Goal: Information Seeking & Learning: Understand process/instructions

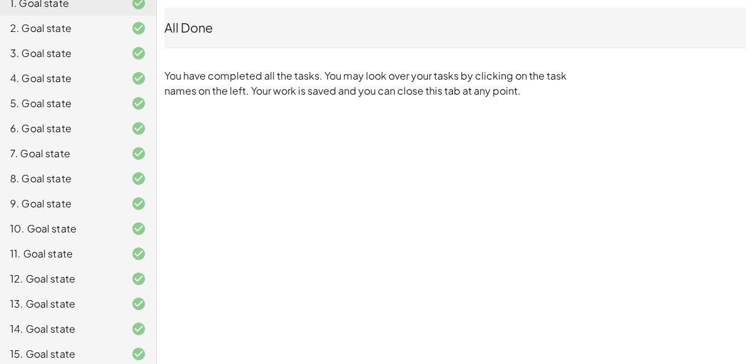
scroll to position [280, 0]
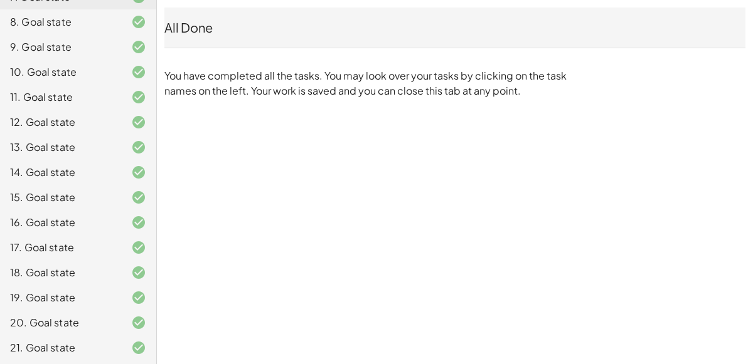
click at [85, 351] on div "21. Goal state" at bounding box center [60, 348] width 101 height 15
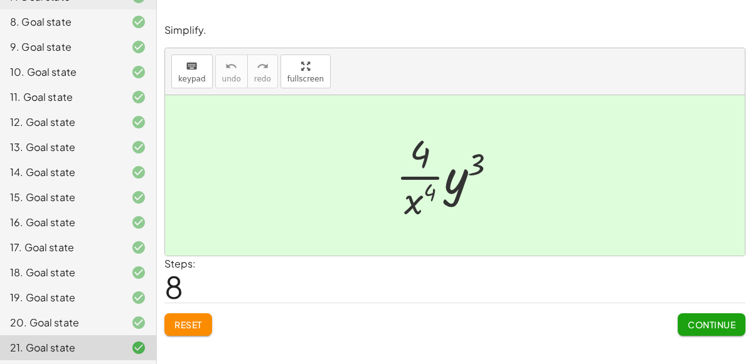
scroll to position [0, 0]
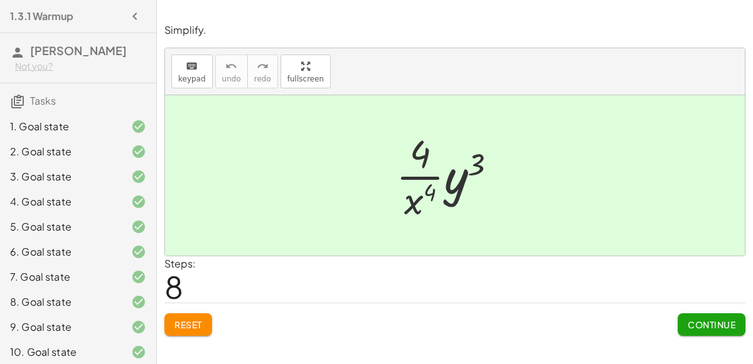
click at [51, 120] on div "1. Goal state" at bounding box center [60, 126] width 101 height 15
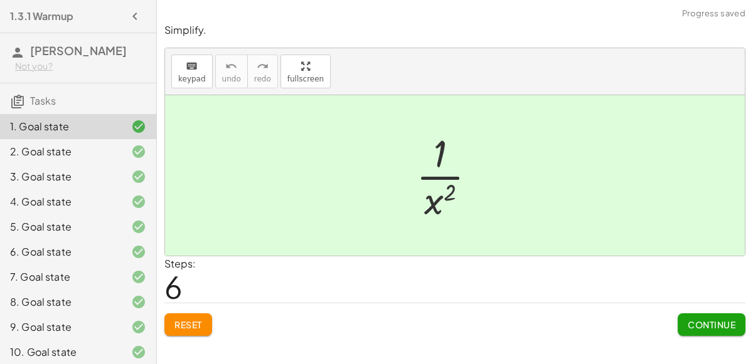
click at [701, 331] on button "Continue" at bounding box center [711, 325] width 68 height 23
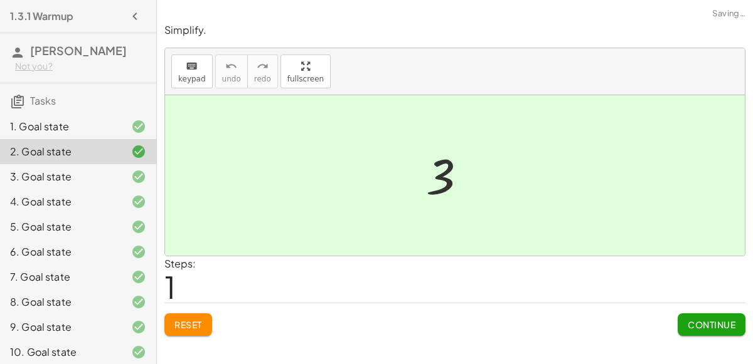
click at [701, 330] on button "Continue" at bounding box center [711, 325] width 68 height 23
click at [0, 0] on button "Continue" at bounding box center [0, 0] width 0 height 0
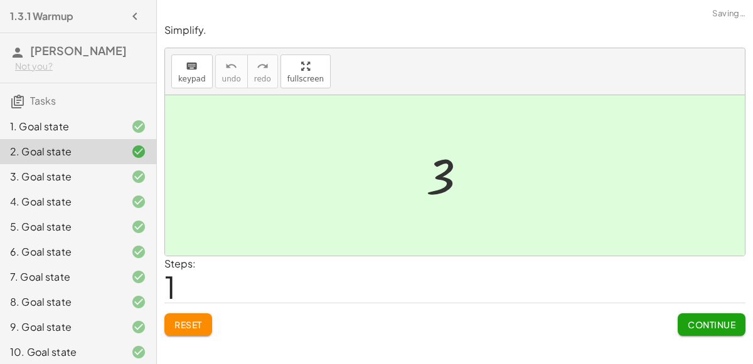
click at [0, 0] on button "Continue" at bounding box center [0, 0] width 0 height 0
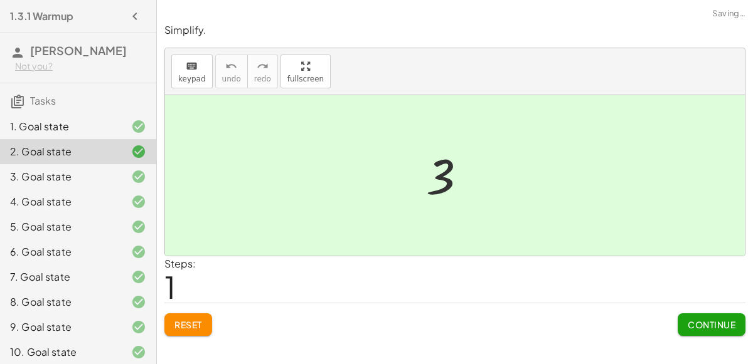
click at [0, 0] on button "Continue" at bounding box center [0, 0] width 0 height 0
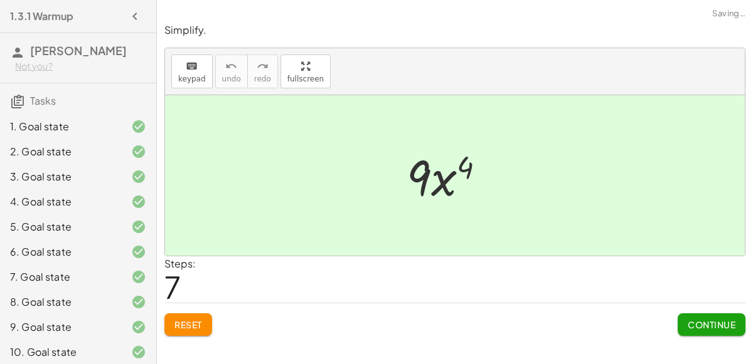
click at [701, 330] on button "Continue" at bounding box center [711, 325] width 68 height 23
click at [0, 0] on button "Continue" at bounding box center [0, 0] width 0 height 0
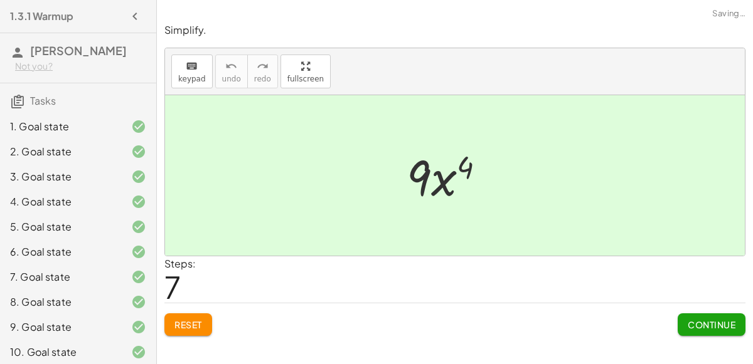
click at [0, 0] on button "Continue" at bounding box center [0, 0] width 0 height 0
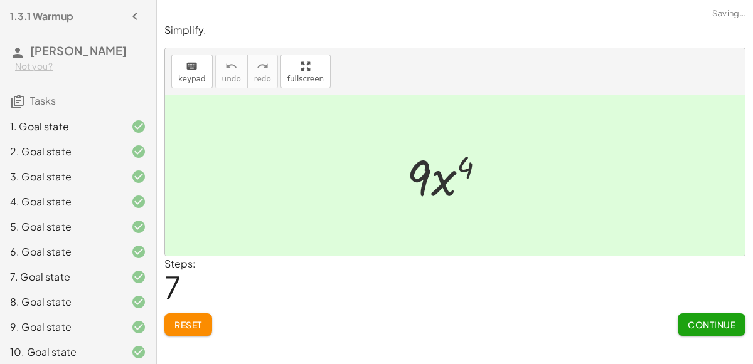
click at [0, 0] on button "Continue" at bounding box center [0, 0] width 0 height 0
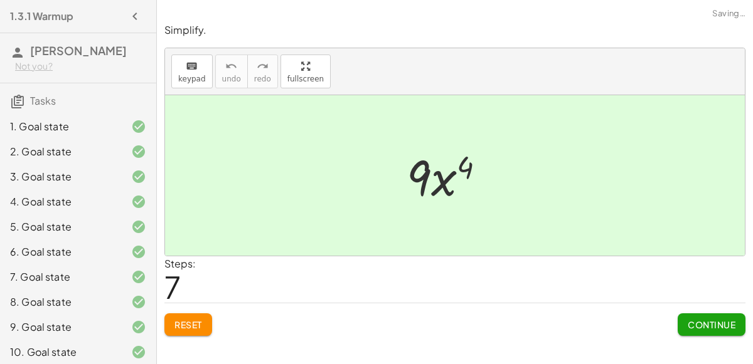
click at [0, 0] on button "Continue" at bounding box center [0, 0] width 0 height 0
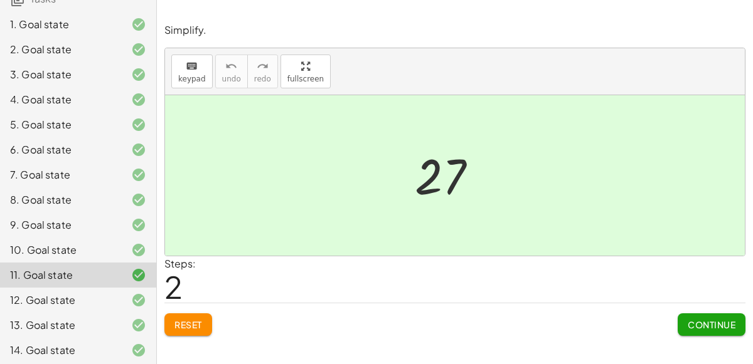
scroll to position [110, 0]
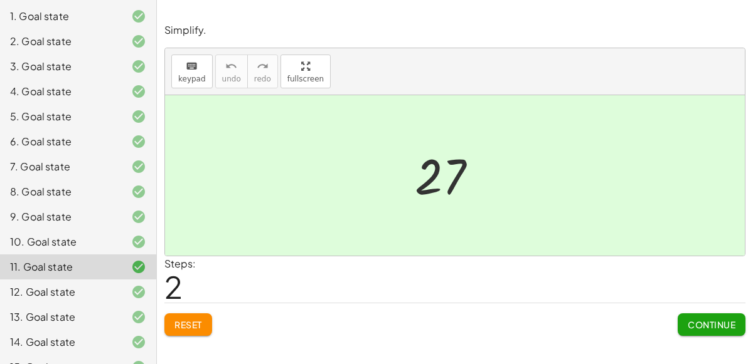
click at [696, 324] on span "Continue" at bounding box center [711, 324] width 48 height 11
click at [0, 0] on button "Continue" at bounding box center [0, 0] width 0 height 0
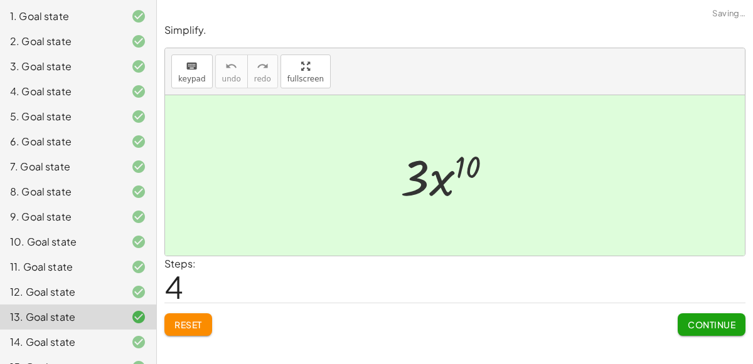
click at [703, 329] on span "Continue" at bounding box center [711, 324] width 48 height 11
click at [0, 0] on span "Continue" at bounding box center [0, 0] width 0 height 0
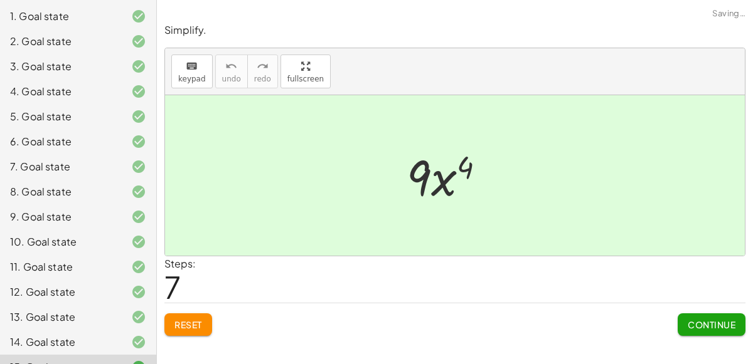
click at [692, 305] on div "Continue" at bounding box center [711, 320] width 68 height 33
click at [698, 314] on button "Continue" at bounding box center [711, 325] width 68 height 23
click at [686, 342] on div "Simplify. keyboard keypad undo undo redo redo fullscreen · x 5 · x 7 · 1 · x ( …" at bounding box center [455, 182] width 596 height 364
click at [698, 320] on span "Continue" at bounding box center [711, 324] width 48 height 11
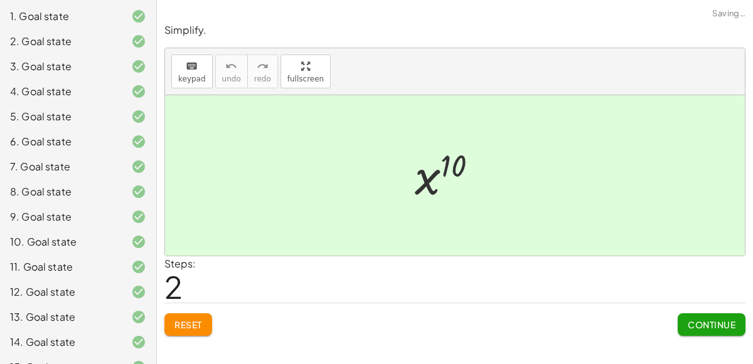
click at [698, 320] on span "Continue" at bounding box center [711, 324] width 48 height 11
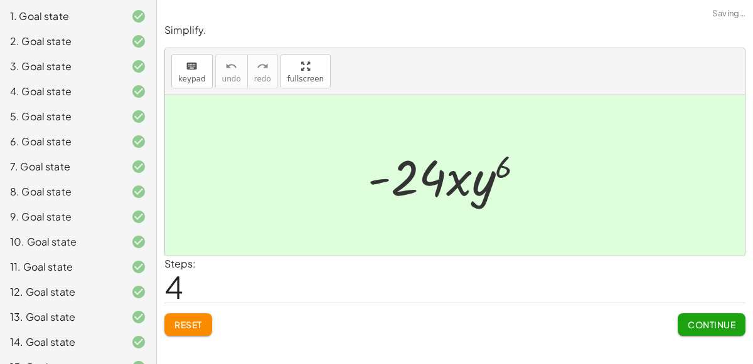
click at [698, 320] on span "Continue" at bounding box center [711, 324] width 48 height 11
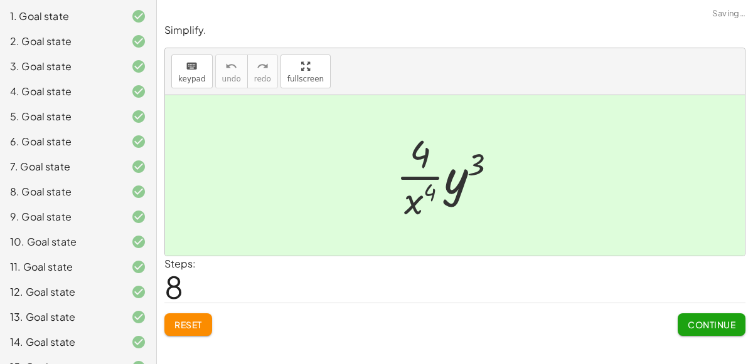
click at [698, 320] on span "Continue" at bounding box center [711, 324] width 48 height 11
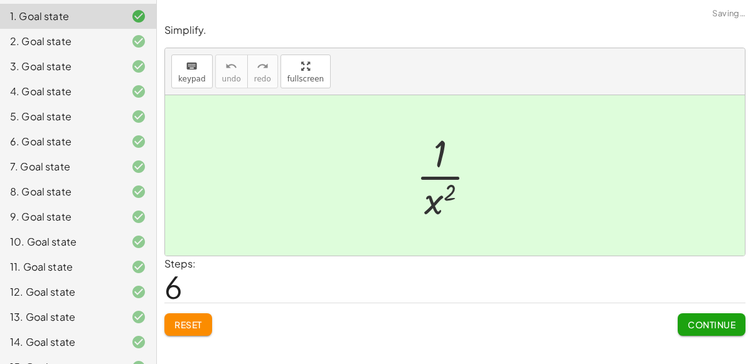
click at [698, 320] on span "Continue" at bounding box center [711, 324] width 48 height 11
click at [0, 0] on span "Continue" at bounding box center [0, 0] width 0 height 0
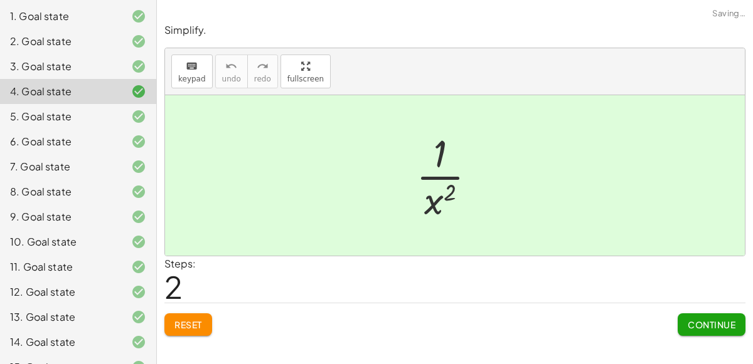
click at [698, 320] on span "Continue" at bounding box center [711, 324] width 48 height 11
click at [0, 0] on span "Continue" at bounding box center [0, 0] width 0 height 0
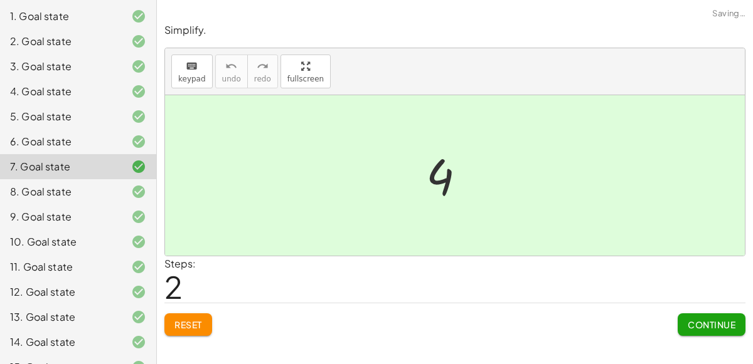
click at [698, 320] on span "Continue" at bounding box center [711, 324] width 48 height 11
click at [0, 0] on span "Continue" at bounding box center [0, 0] width 0 height 0
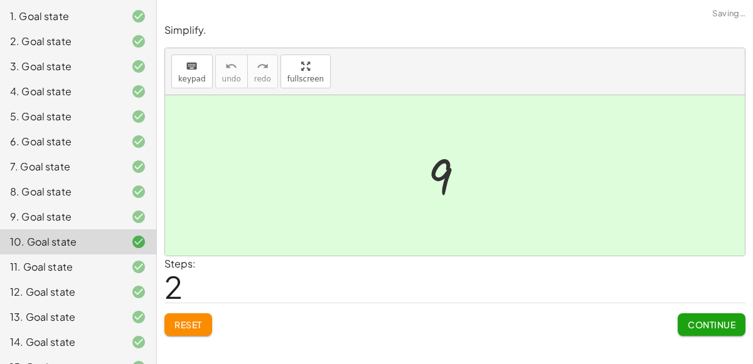
click at [698, 320] on span "Continue" at bounding box center [711, 324] width 48 height 11
click at [0, 0] on span "Continue" at bounding box center [0, 0] width 0 height 0
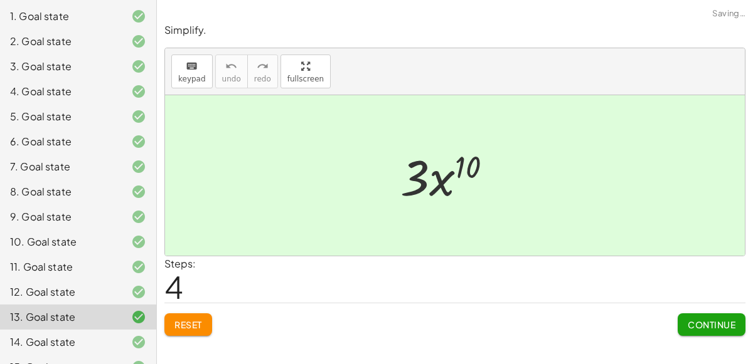
click at [698, 320] on span "Continue" at bounding box center [711, 324] width 48 height 11
click at [0, 0] on span "Continue" at bounding box center [0, 0] width 0 height 0
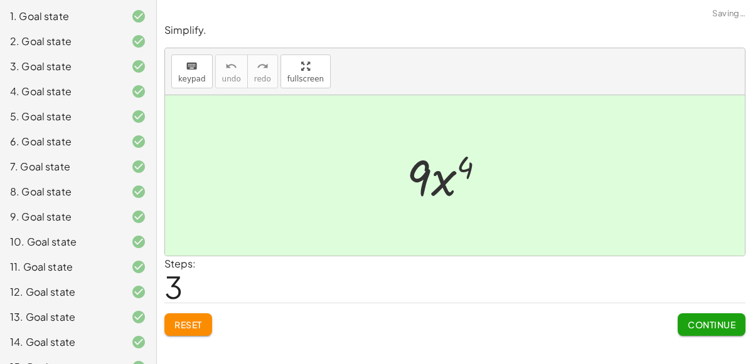
click at [698, 320] on span "Continue" at bounding box center [711, 324] width 48 height 11
click at [0, 0] on span "Continue" at bounding box center [0, 0] width 0 height 0
click at [698, 320] on span "Continue" at bounding box center [711, 324] width 48 height 11
click at [0, 0] on span "Continue" at bounding box center [0, 0] width 0 height 0
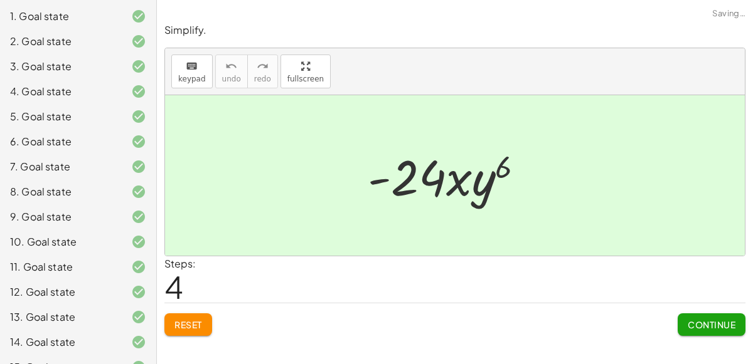
click at [698, 320] on span "Continue" at bounding box center [711, 324] width 48 height 11
click at [0, 0] on span "Continue" at bounding box center [0, 0] width 0 height 0
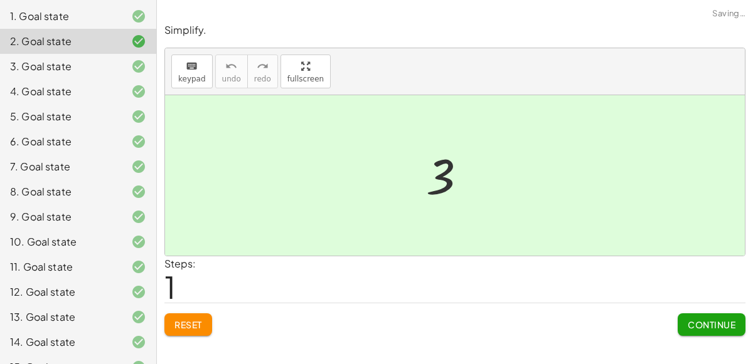
click at [698, 320] on span "Continue" at bounding box center [711, 324] width 48 height 11
click at [0, 0] on span "Continue" at bounding box center [0, 0] width 0 height 0
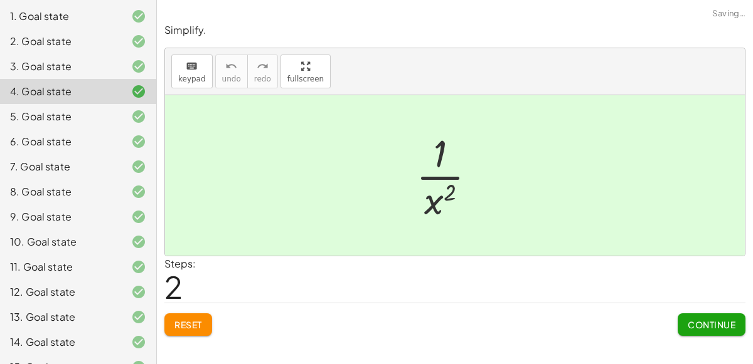
click at [698, 320] on span "Continue" at bounding box center [711, 324] width 48 height 11
click at [0, 0] on span "Continue" at bounding box center [0, 0] width 0 height 0
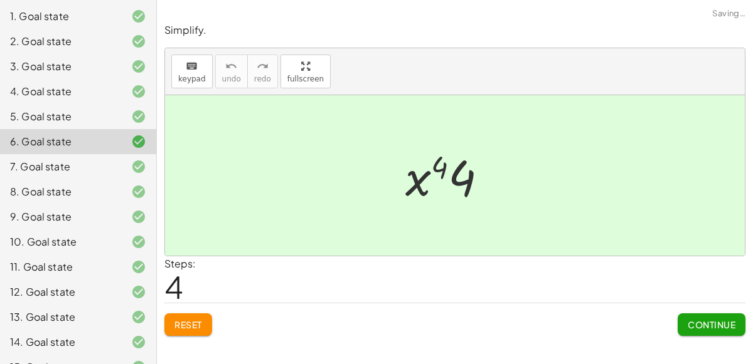
click at [698, 320] on span "Continue" at bounding box center [711, 324] width 48 height 11
click at [0, 0] on span "Continue" at bounding box center [0, 0] width 0 height 0
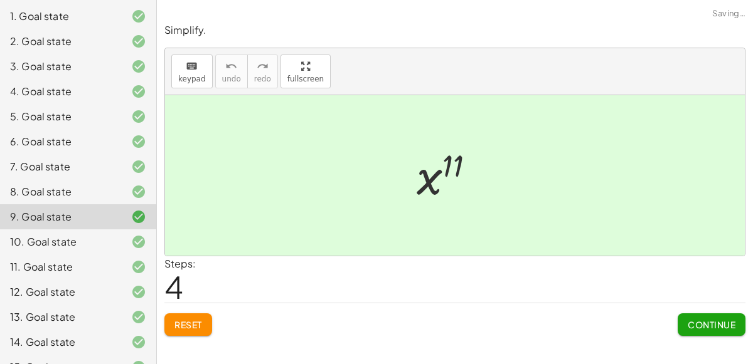
click at [698, 320] on span "Continue" at bounding box center [711, 324] width 48 height 11
click at [0, 0] on span "Continue" at bounding box center [0, 0] width 0 height 0
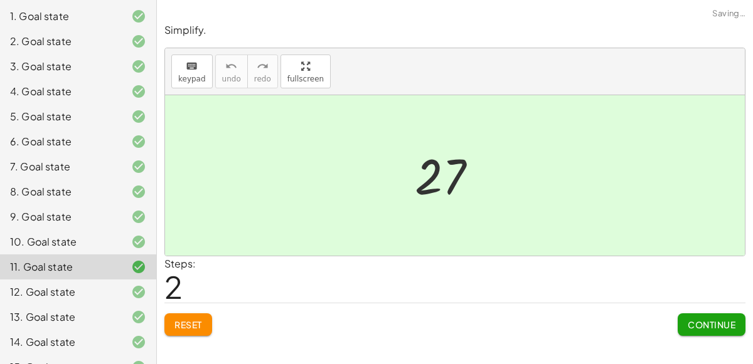
click at [698, 320] on span "Continue" at bounding box center [711, 324] width 48 height 11
click at [0, 0] on span "Continue" at bounding box center [0, 0] width 0 height 0
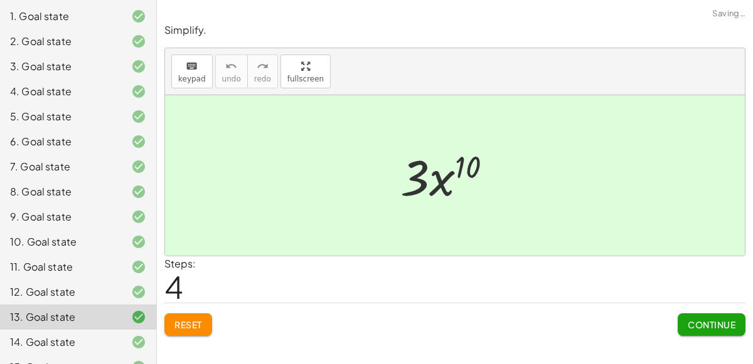
click at [698, 320] on span "Continue" at bounding box center [711, 324] width 48 height 11
click at [0, 0] on span "Continue" at bounding box center [0, 0] width 0 height 0
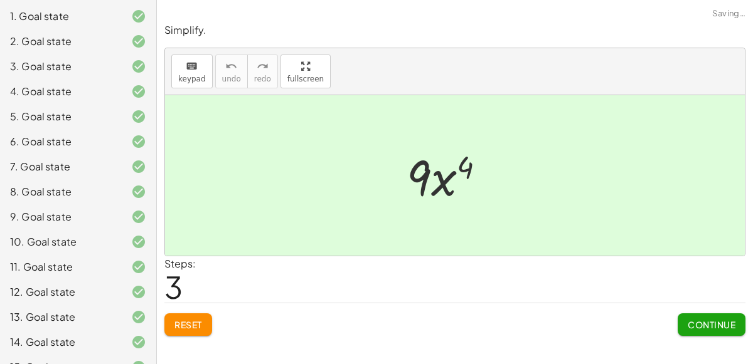
click at [698, 320] on span "Continue" at bounding box center [711, 324] width 48 height 11
click at [0, 0] on span "Continue" at bounding box center [0, 0] width 0 height 0
click at [698, 320] on span "Continue" at bounding box center [711, 324] width 48 height 11
click at [0, 0] on span "Continue" at bounding box center [0, 0] width 0 height 0
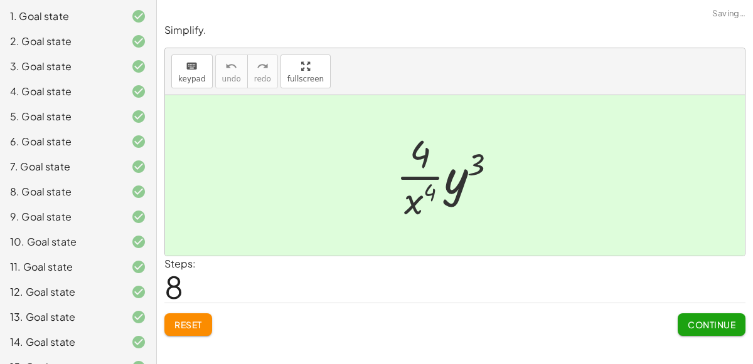
click at [698, 320] on span "Continue" at bounding box center [711, 324] width 48 height 11
click at [0, 0] on span "Continue" at bounding box center [0, 0] width 0 height 0
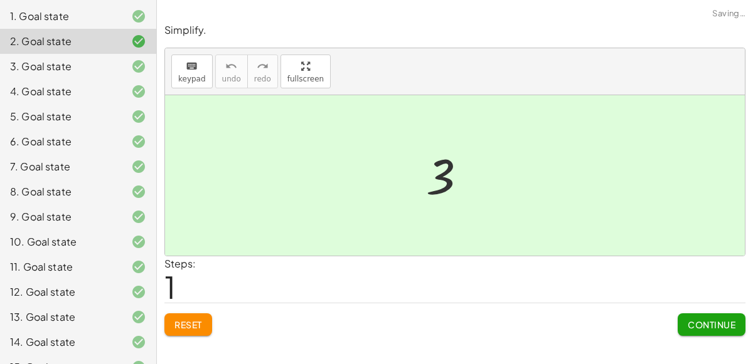
click at [698, 320] on span "Continue" at bounding box center [711, 324] width 48 height 11
click at [0, 0] on span "Continue" at bounding box center [0, 0] width 0 height 0
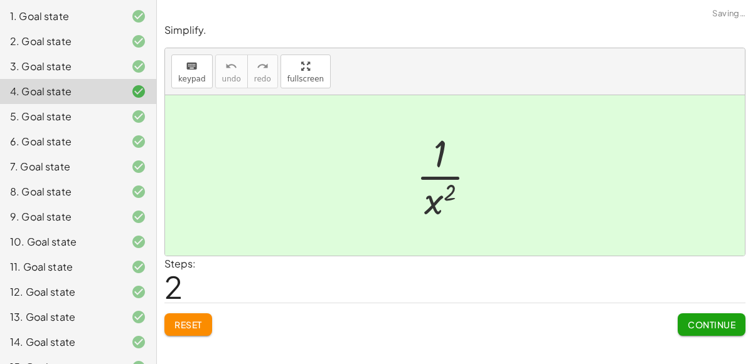
click at [698, 320] on span "Continue" at bounding box center [711, 324] width 48 height 11
click at [0, 0] on span "Continue" at bounding box center [0, 0] width 0 height 0
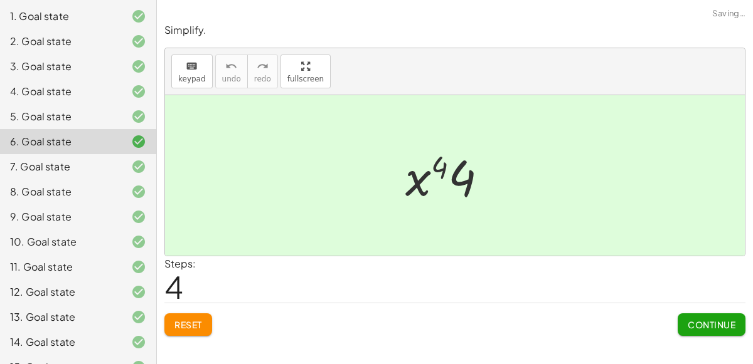
click at [698, 320] on span "Continue" at bounding box center [711, 324] width 48 height 11
click at [0, 0] on span "Continue" at bounding box center [0, 0] width 0 height 0
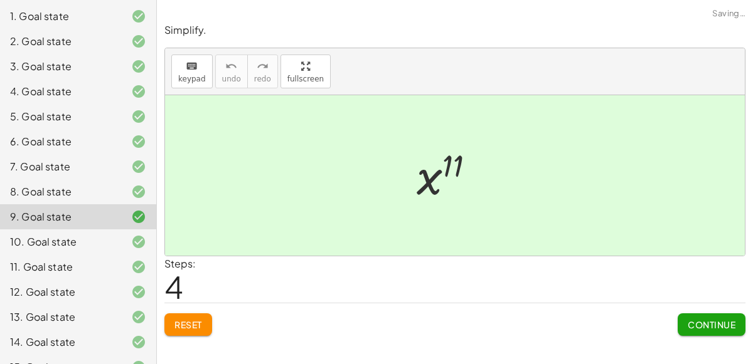
click at [698, 320] on span "Continue" at bounding box center [711, 324] width 48 height 11
click at [0, 0] on span "Continue" at bounding box center [0, 0] width 0 height 0
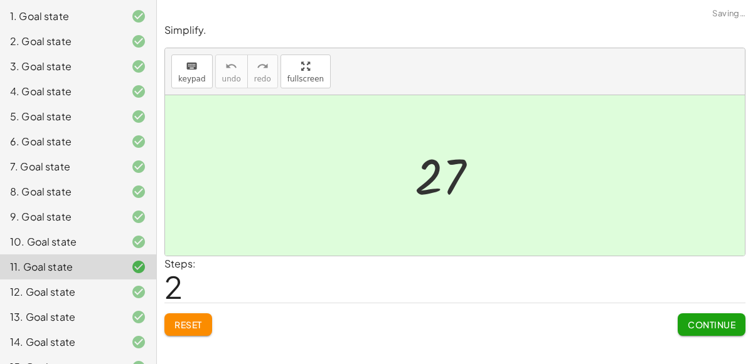
click at [698, 320] on span "Continue" at bounding box center [711, 324] width 48 height 11
click at [0, 0] on span "Continue" at bounding box center [0, 0] width 0 height 0
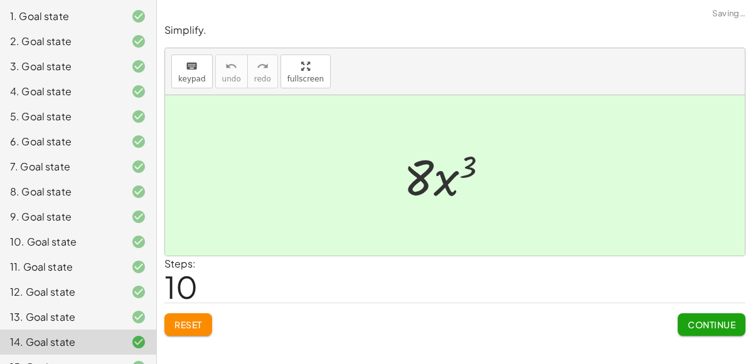
click at [698, 320] on span "Continue" at bounding box center [711, 324] width 48 height 11
click at [0, 0] on span "Continue" at bounding box center [0, 0] width 0 height 0
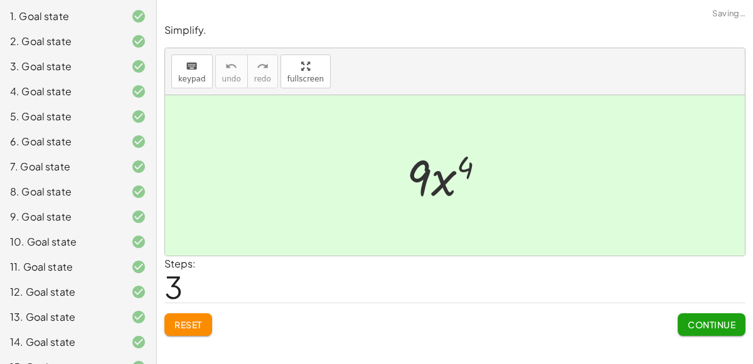
click at [698, 320] on span "Continue" at bounding box center [711, 324] width 48 height 11
click at [0, 0] on span "Continue" at bounding box center [0, 0] width 0 height 0
click at [698, 320] on span "Continue" at bounding box center [711, 324] width 48 height 11
click at [0, 0] on span "Continue" at bounding box center [0, 0] width 0 height 0
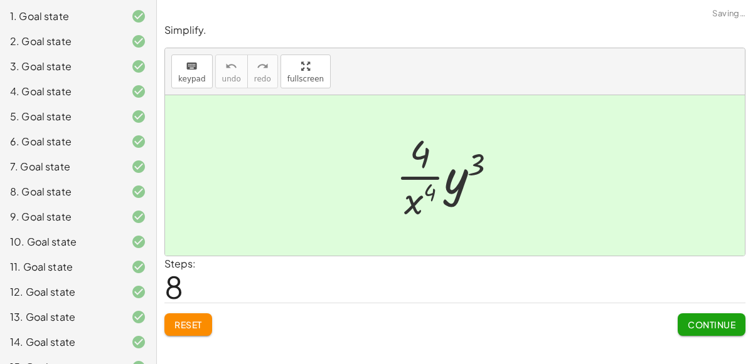
click at [698, 320] on span "Continue" at bounding box center [711, 324] width 48 height 11
click at [0, 0] on span "Continue" at bounding box center [0, 0] width 0 height 0
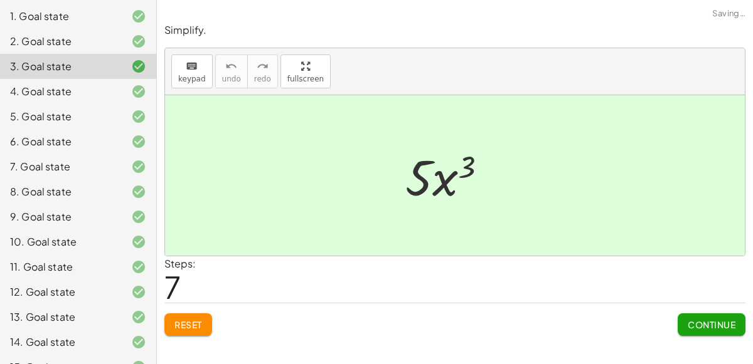
click at [698, 320] on span "Continue" at bounding box center [711, 324] width 48 height 11
click at [0, 0] on span "Continue" at bounding box center [0, 0] width 0 height 0
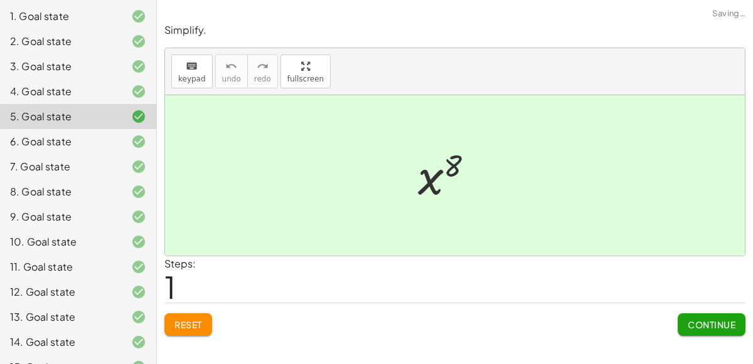
click at [698, 320] on span "Continue" at bounding box center [711, 324] width 48 height 11
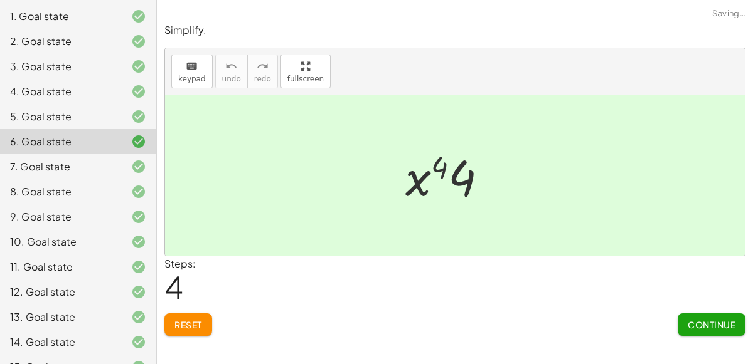
click at [698, 320] on span "Continue" at bounding box center [711, 324] width 48 height 11
click at [0, 0] on span "Continue" at bounding box center [0, 0] width 0 height 0
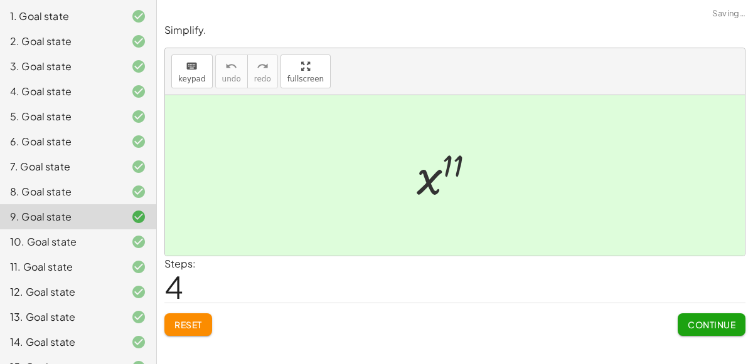
click at [698, 320] on span "Continue" at bounding box center [711, 324] width 48 height 11
click at [0, 0] on span "Continue" at bounding box center [0, 0] width 0 height 0
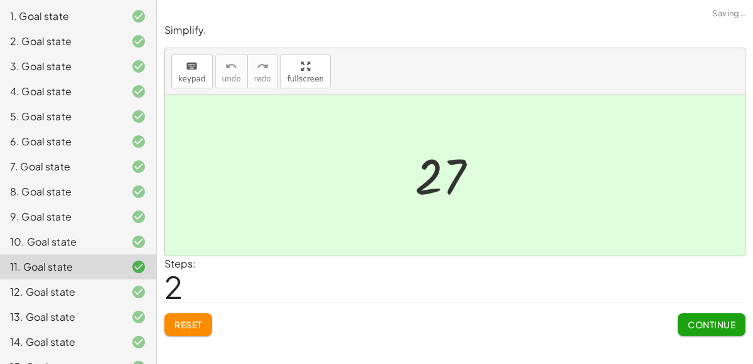
click at [698, 320] on span "Continue" at bounding box center [711, 324] width 48 height 11
click at [0, 0] on span "Continue" at bounding box center [0, 0] width 0 height 0
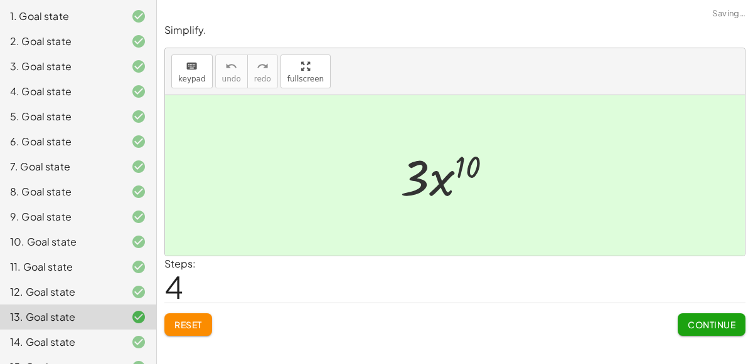
click at [698, 320] on span "Continue" at bounding box center [711, 324] width 48 height 11
click at [0, 0] on span "Continue" at bounding box center [0, 0] width 0 height 0
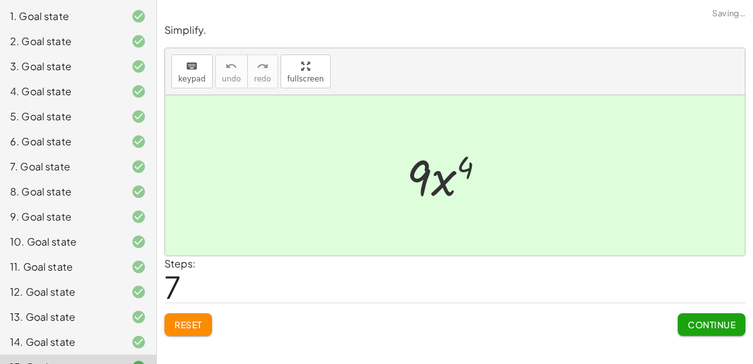
click at [698, 320] on span "Continue" at bounding box center [711, 324] width 48 height 11
click at [0, 0] on span "Continue" at bounding box center [0, 0] width 0 height 0
click at [698, 320] on span "Continue" at bounding box center [711, 324] width 48 height 11
click at [0, 0] on span "Continue" at bounding box center [0, 0] width 0 height 0
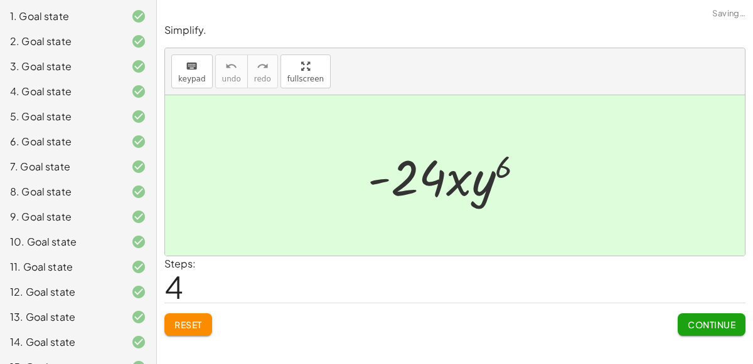
click at [698, 320] on span "Continue" at bounding box center [711, 324] width 48 height 11
click at [0, 0] on span "Continue" at bounding box center [0, 0] width 0 height 0
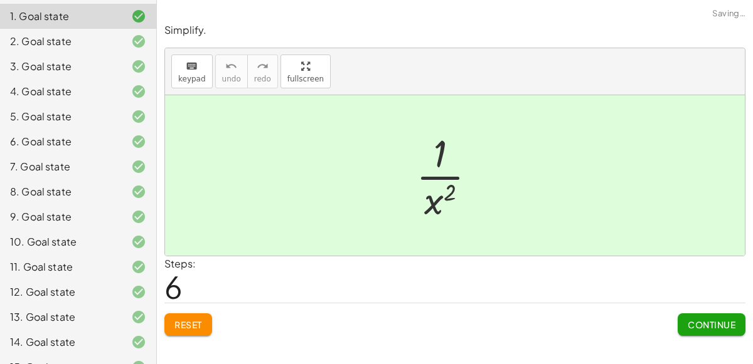
click at [698, 320] on span "Continue" at bounding box center [711, 324] width 48 height 11
click at [0, 0] on span "Continue" at bounding box center [0, 0] width 0 height 0
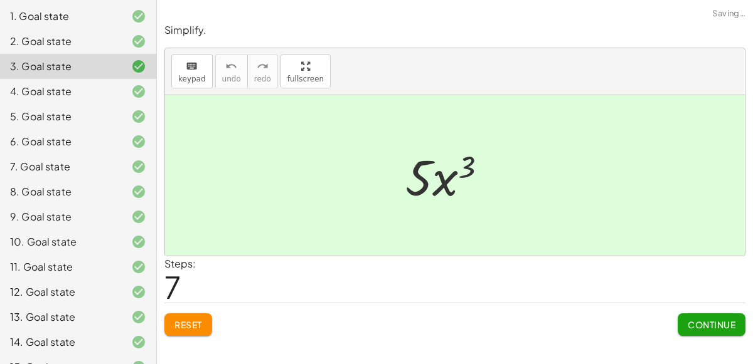
click at [698, 320] on span "Continue" at bounding box center [711, 324] width 48 height 11
click at [0, 0] on span "Continue" at bounding box center [0, 0] width 0 height 0
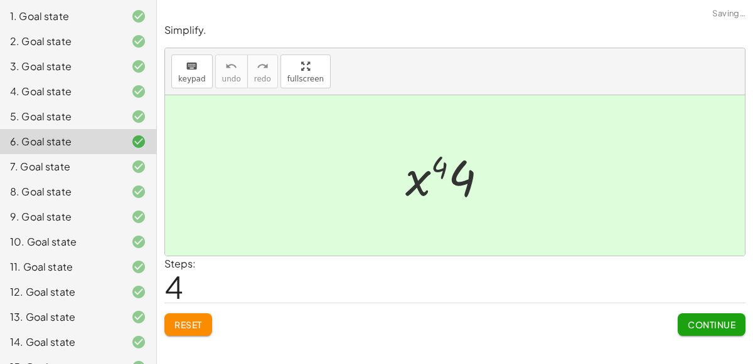
click at [698, 320] on span "Continue" at bounding box center [711, 324] width 48 height 11
click at [0, 0] on span "Continue" at bounding box center [0, 0] width 0 height 0
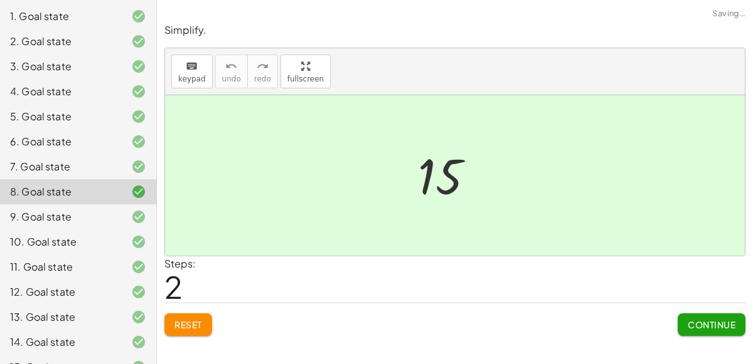
click at [698, 320] on span "Continue" at bounding box center [711, 324] width 48 height 11
click at [0, 0] on span "Continue" at bounding box center [0, 0] width 0 height 0
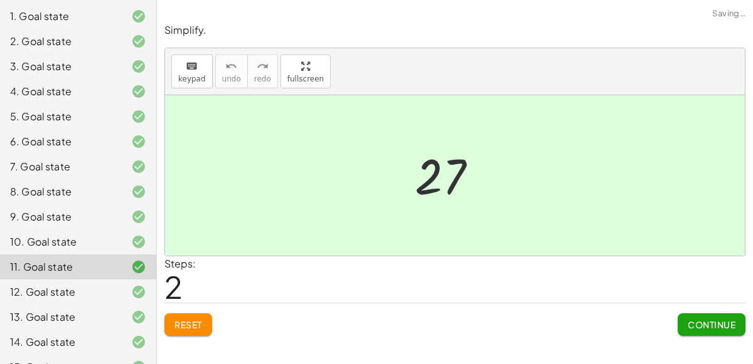
click at [698, 320] on span "Continue" at bounding box center [711, 324] width 48 height 11
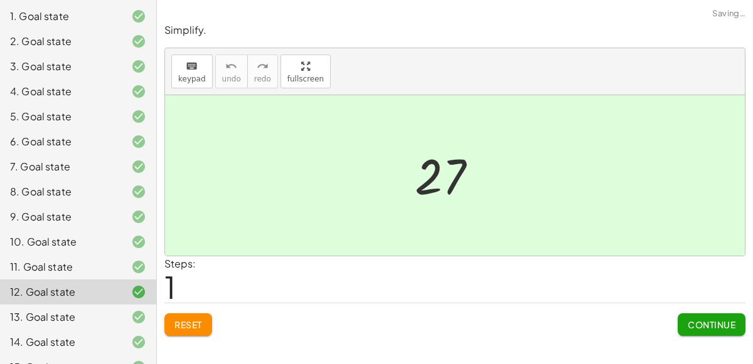
click at [698, 320] on span "Continue" at bounding box center [711, 324] width 48 height 11
click at [0, 0] on span "Continue" at bounding box center [0, 0] width 0 height 0
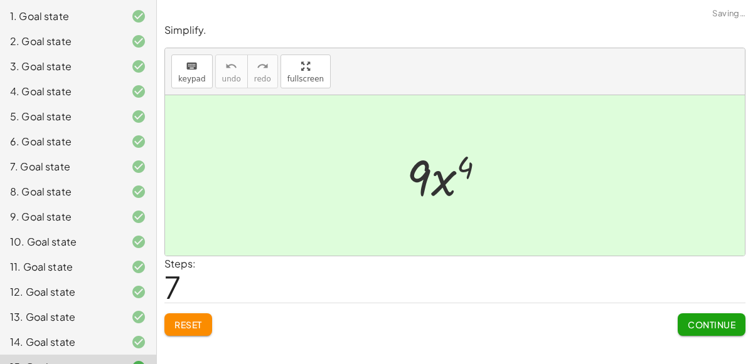
click at [698, 320] on span "Continue" at bounding box center [711, 324] width 48 height 11
click at [0, 0] on span "Continue" at bounding box center [0, 0] width 0 height 0
click at [698, 320] on span "Continue" at bounding box center [711, 324] width 48 height 11
click at [0, 0] on span "Continue" at bounding box center [0, 0] width 0 height 0
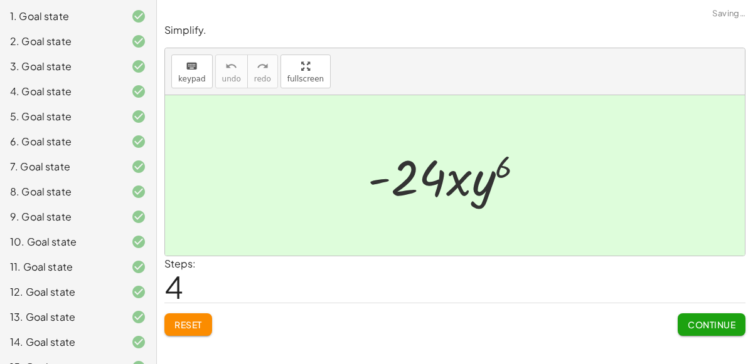
click at [698, 320] on span "Continue" at bounding box center [711, 324] width 48 height 11
click at [0, 0] on span "Continue" at bounding box center [0, 0] width 0 height 0
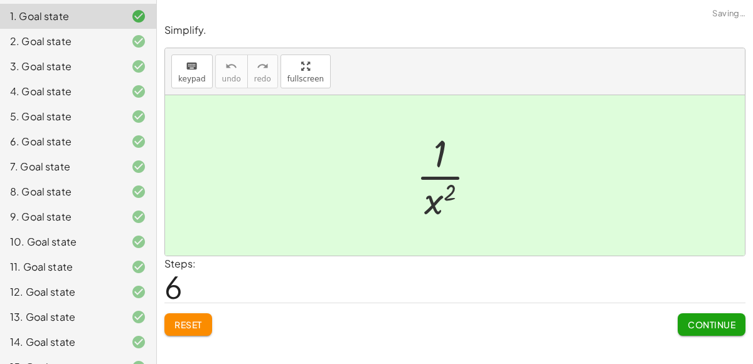
click at [698, 320] on span "Continue" at bounding box center [711, 324] width 48 height 11
click at [0, 0] on span "Continue" at bounding box center [0, 0] width 0 height 0
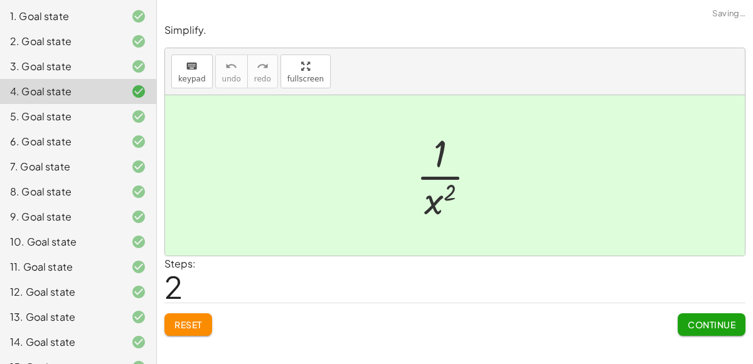
click at [698, 320] on span "Continue" at bounding box center [711, 324] width 48 height 11
click at [0, 0] on span "Continue" at bounding box center [0, 0] width 0 height 0
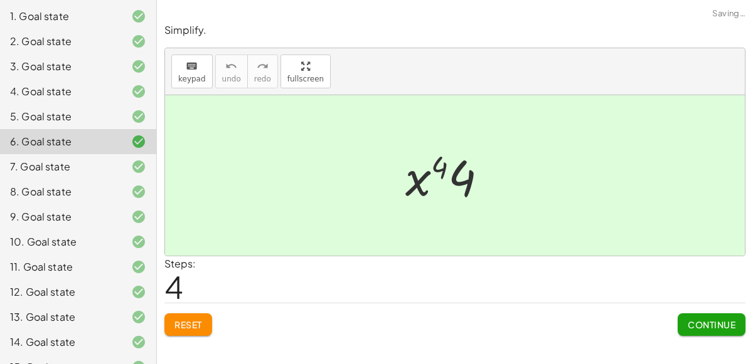
click at [698, 320] on span "Continue" at bounding box center [711, 324] width 48 height 11
click at [0, 0] on span "Continue" at bounding box center [0, 0] width 0 height 0
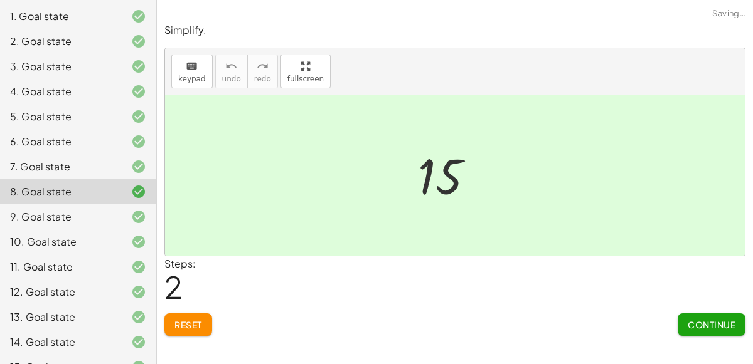
click at [698, 320] on span "Continue" at bounding box center [711, 324] width 48 height 11
click at [0, 0] on span "Continue" at bounding box center [0, 0] width 0 height 0
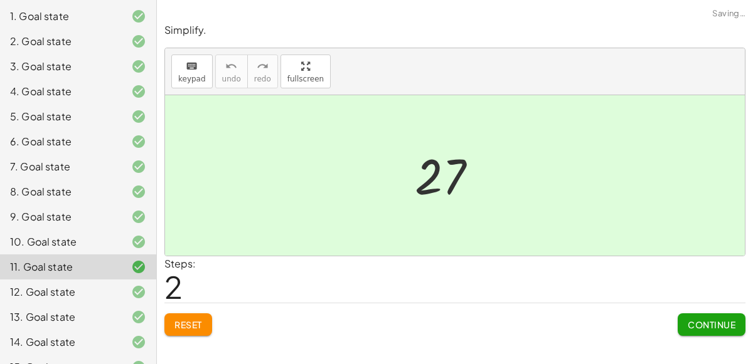
click at [698, 320] on span "Continue" at bounding box center [711, 324] width 48 height 11
click at [0, 0] on span "Continue" at bounding box center [0, 0] width 0 height 0
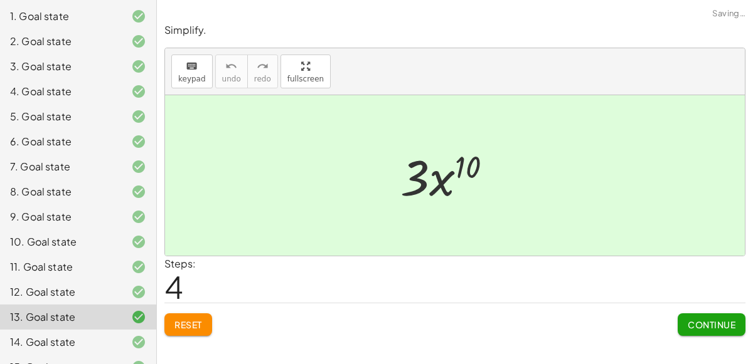
click at [698, 320] on span "Continue" at bounding box center [711, 324] width 48 height 11
click at [0, 0] on span "Continue" at bounding box center [0, 0] width 0 height 0
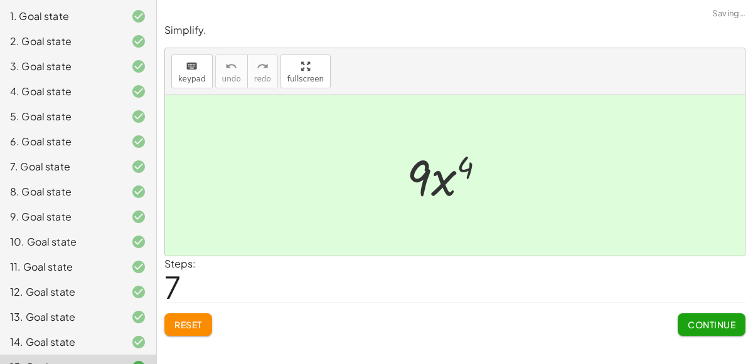
click at [698, 320] on span "Continue" at bounding box center [711, 324] width 48 height 11
click at [0, 0] on span "Continue" at bounding box center [0, 0] width 0 height 0
click at [698, 320] on span "Continue" at bounding box center [711, 324] width 48 height 11
click at [0, 0] on span "Continue" at bounding box center [0, 0] width 0 height 0
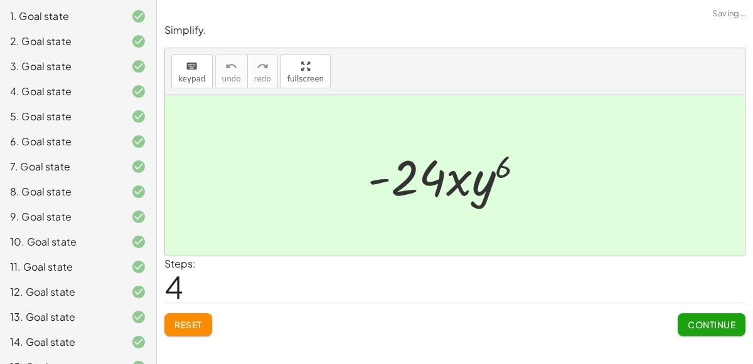
click at [698, 320] on span "Continue" at bounding box center [711, 324] width 48 height 11
click at [0, 0] on span "Continue" at bounding box center [0, 0] width 0 height 0
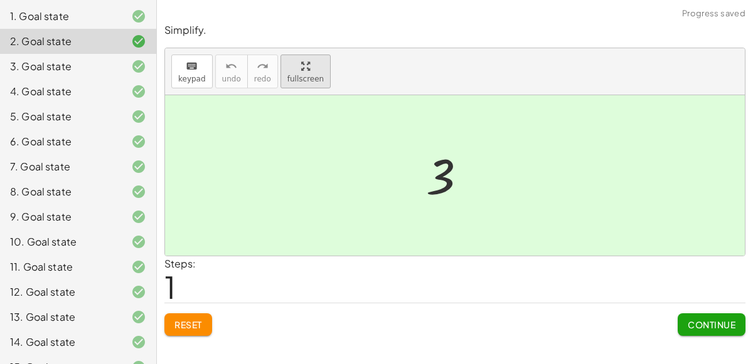
click at [287, 56] on button "fullscreen" at bounding box center [305, 72] width 50 height 34
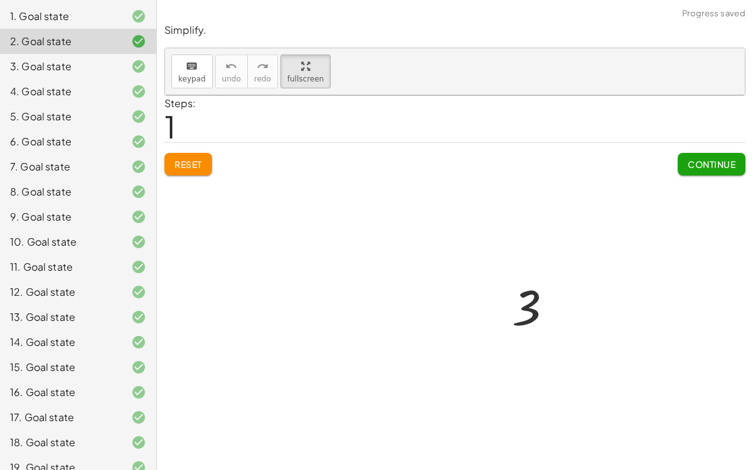
click at [388, 133] on div at bounding box center [455, 271] width 580 height 353
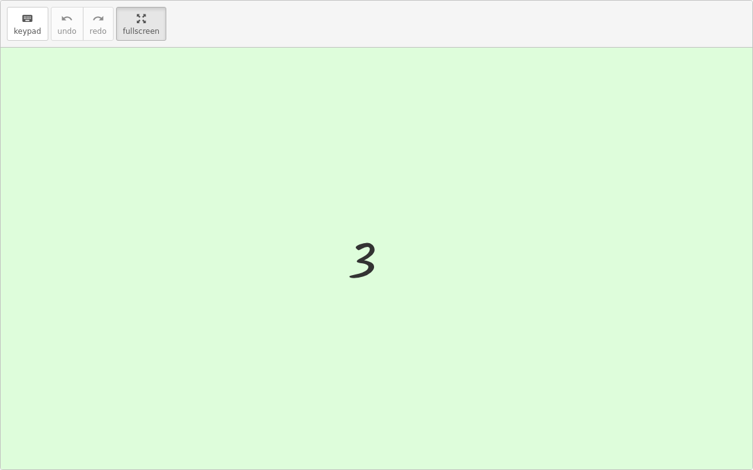
click at [388, 133] on div at bounding box center [376, 259] width 751 height 422
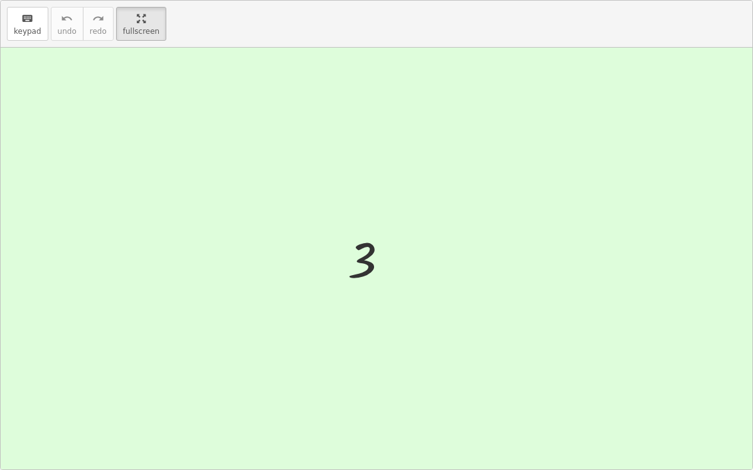
click at [346, 258] on div at bounding box center [372, 259] width 63 height 62
click at [124, 0] on html "1.3.1 Warmup [PERSON_NAME] Not you? Tasks 1. Goal state 2. Goal state 3. Goal s…" at bounding box center [376, 235] width 753 height 470
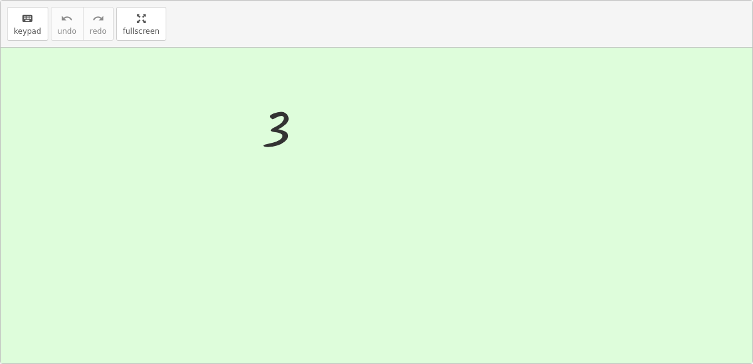
scroll to position [0, 0]
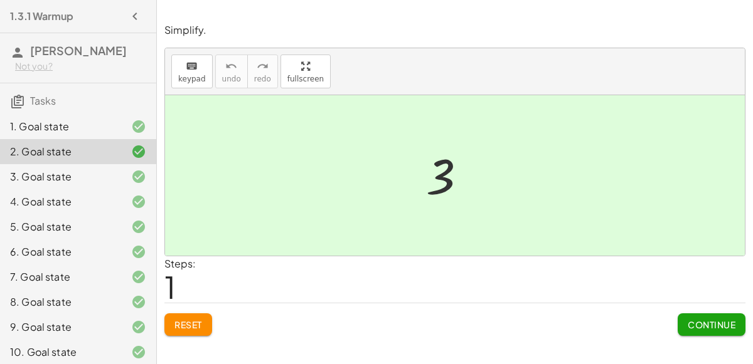
click at [203, 323] on button "Reset" at bounding box center [188, 325] width 48 height 23
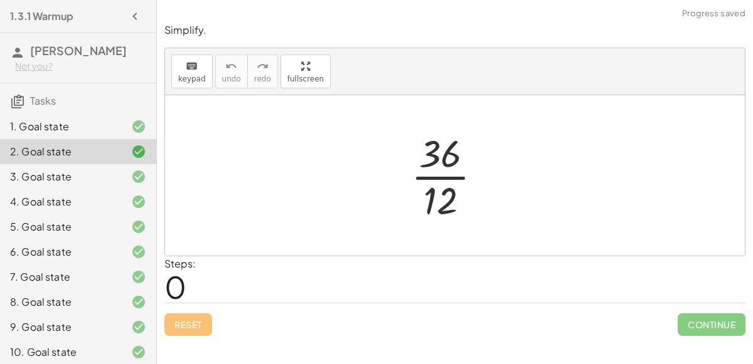
click at [202, 314] on div "Reset Continue" at bounding box center [454, 319] width 581 height 33
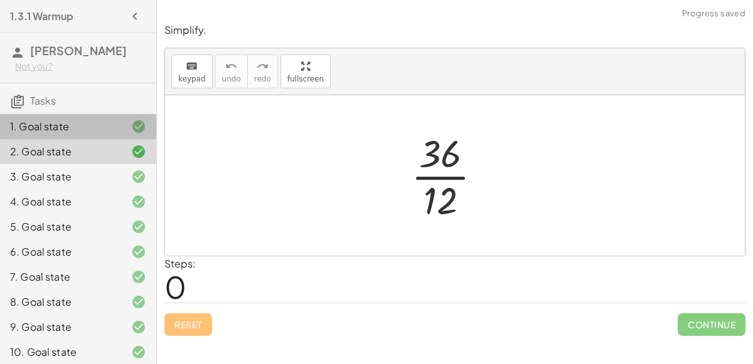
click at [62, 120] on div "1. Goal state" at bounding box center [60, 126] width 101 height 15
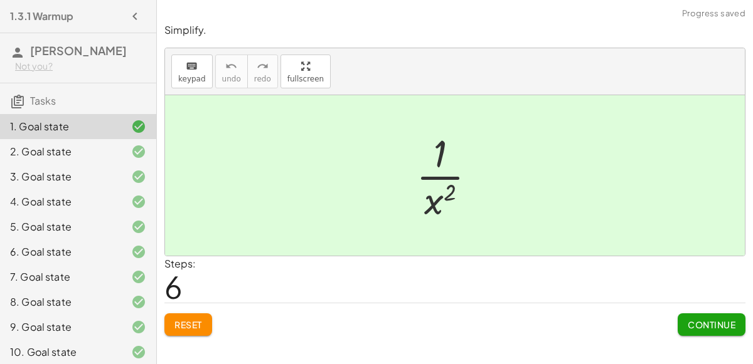
click at [204, 331] on button "Reset" at bounding box center [188, 325] width 48 height 23
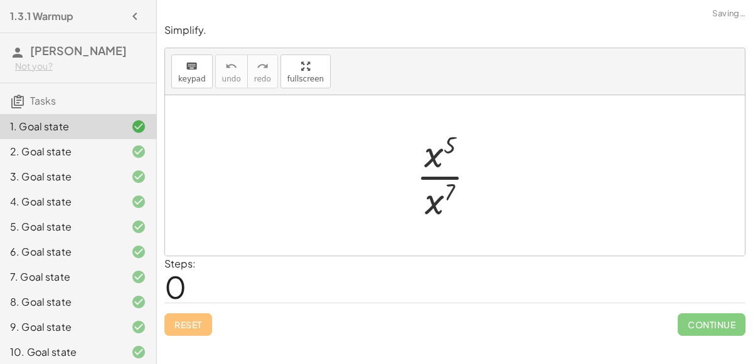
click at [71, 130] on div "1. Goal state" at bounding box center [60, 126] width 101 height 15
drag, startPoint x: 451, startPoint y: 185, endPoint x: 450, endPoint y: 139, distance: 46.4
click at [450, 139] on div at bounding box center [451, 175] width 82 height 97
drag, startPoint x: 447, startPoint y: 135, endPoint x: 442, endPoint y: 186, distance: 50.5
click at [442, 186] on div at bounding box center [451, 175] width 82 height 97
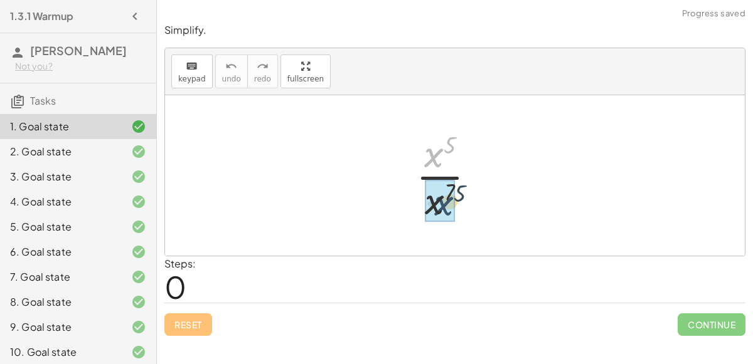
drag, startPoint x: 425, startPoint y: 150, endPoint x: 435, endPoint y: 198, distance: 48.7
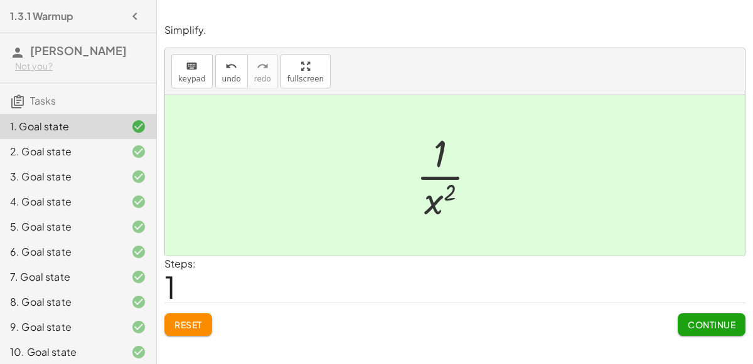
click at [704, 322] on span "Continue" at bounding box center [711, 324] width 48 height 11
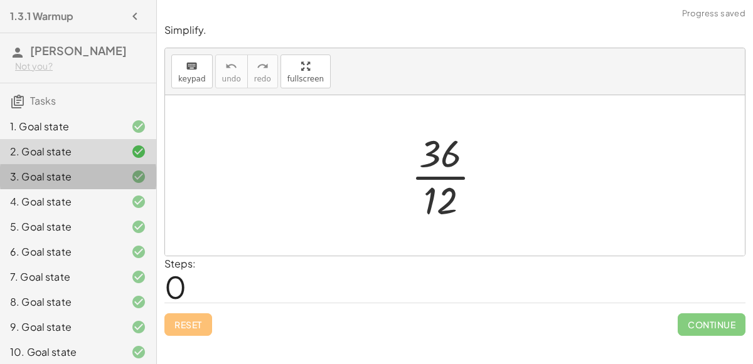
click at [120, 171] on div at bounding box center [128, 176] width 35 height 15
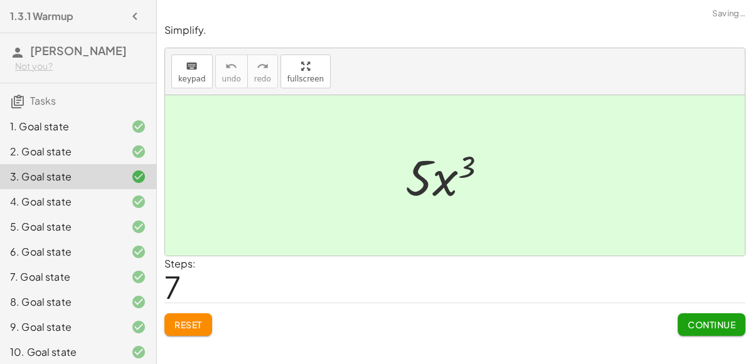
click at [178, 311] on div "Reset Continue" at bounding box center [454, 319] width 581 height 33
click at [183, 332] on button "Reset" at bounding box center [188, 325] width 48 height 23
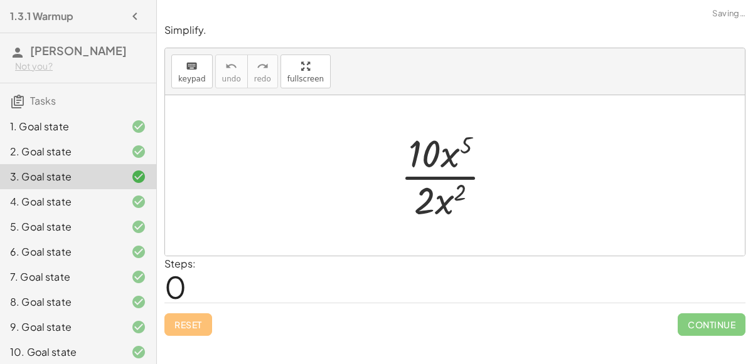
click at [19, 250] on div "6. Goal state" at bounding box center [60, 252] width 101 height 15
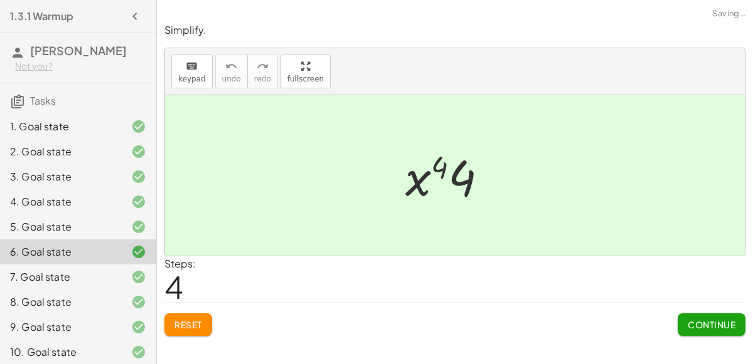
click at [50, 199] on div "4. Goal state" at bounding box center [60, 201] width 101 height 15
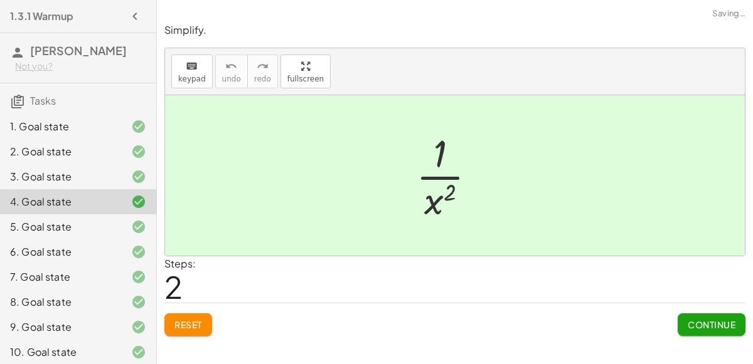
click at [60, 209] on div "4. Goal state" at bounding box center [78, 201] width 156 height 25
click at [187, 324] on span "Reset" at bounding box center [188, 324] width 28 height 11
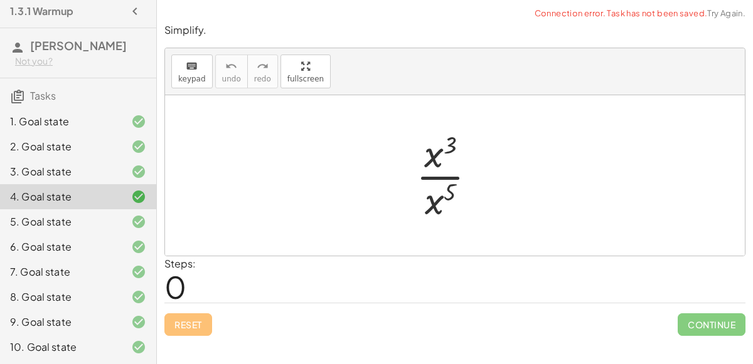
scroll to position [6, 0]
click at [110, 238] on div "6. Goal state" at bounding box center [60, 245] width 101 height 15
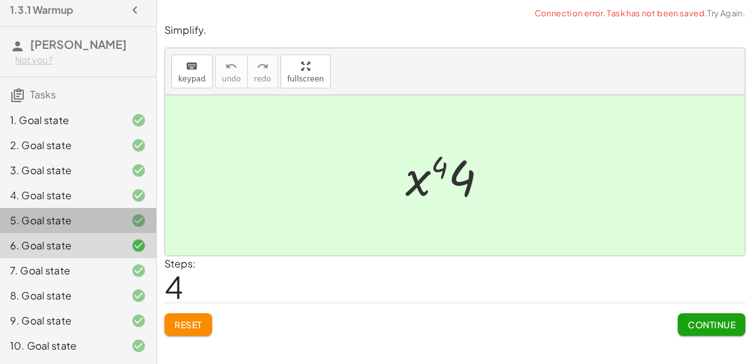
scroll to position [0, 0]
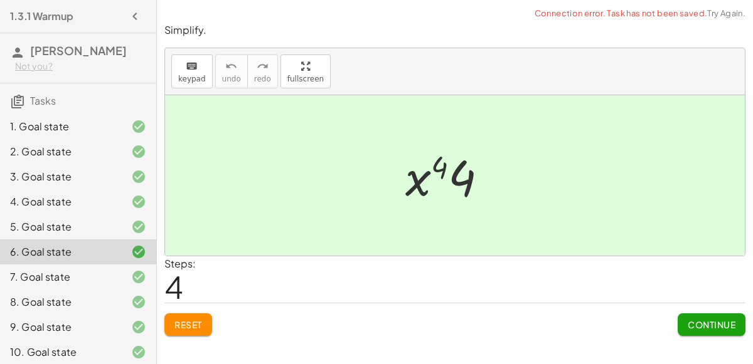
click at [107, 228] on div "5. Goal state" at bounding box center [60, 227] width 101 height 15
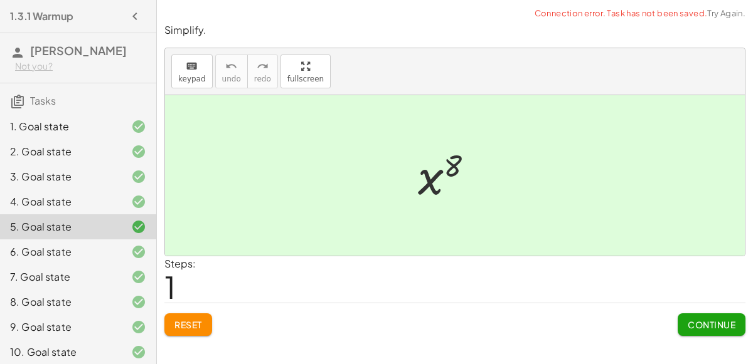
click at [186, 319] on span "Reset" at bounding box center [188, 324] width 28 height 11
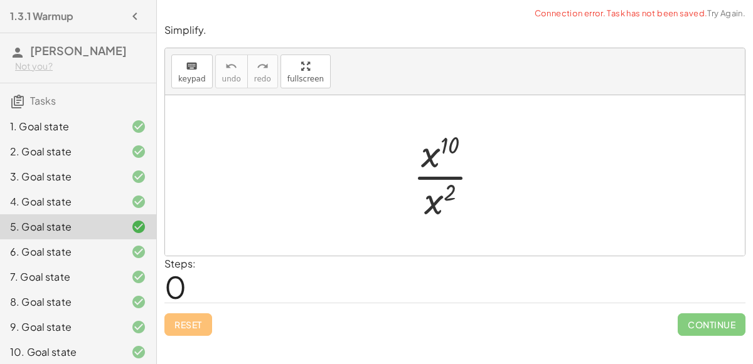
click at [109, 265] on div "7. Goal state" at bounding box center [78, 277] width 156 height 25
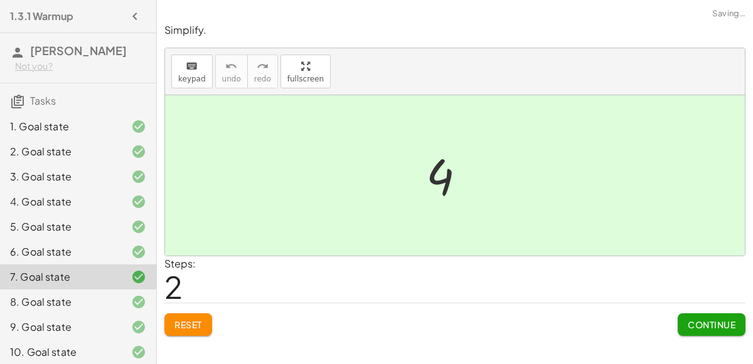
click at [97, 253] on div "6. Goal state" at bounding box center [60, 252] width 101 height 15
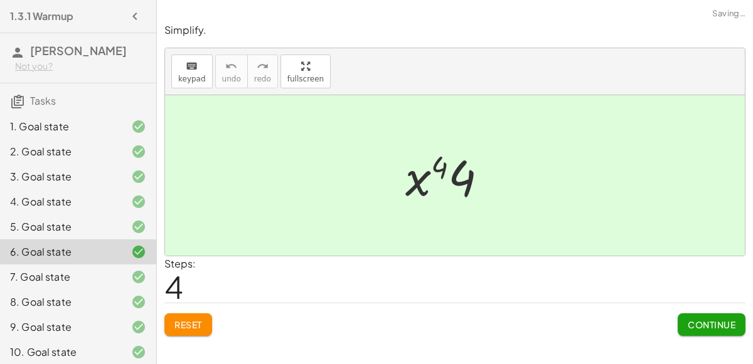
click at [193, 333] on button "Reset" at bounding box center [188, 325] width 48 height 23
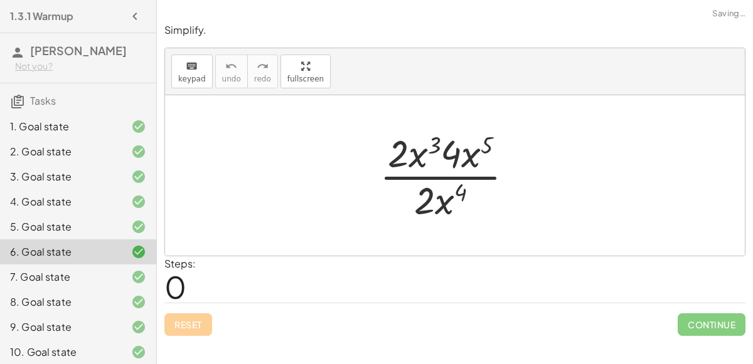
click at [183, 337] on div "Simplify. keyboard keypad undo undo redo redo fullscreen · 2 · x 3 · 4 · x 5 · …" at bounding box center [455, 180] width 596 height 328
click at [92, 273] on div "7. Goal state" at bounding box center [60, 277] width 101 height 15
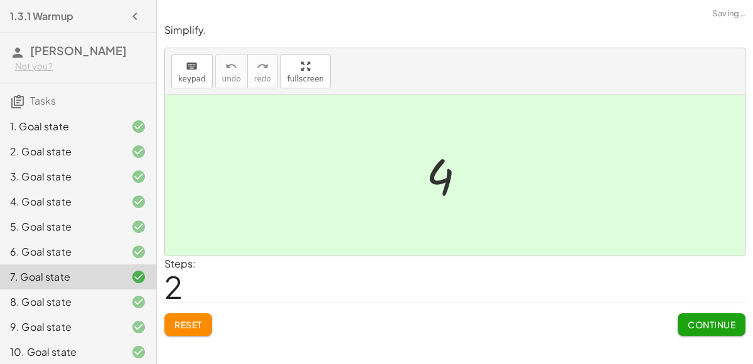
click at [175, 332] on button "Reset" at bounding box center [188, 325] width 48 height 23
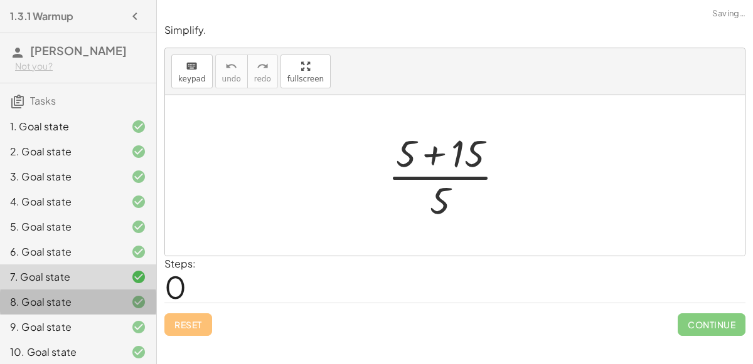
click at [83, 301] on div "8. Goal state" at bounding box center [60, 302] width 101 height 15
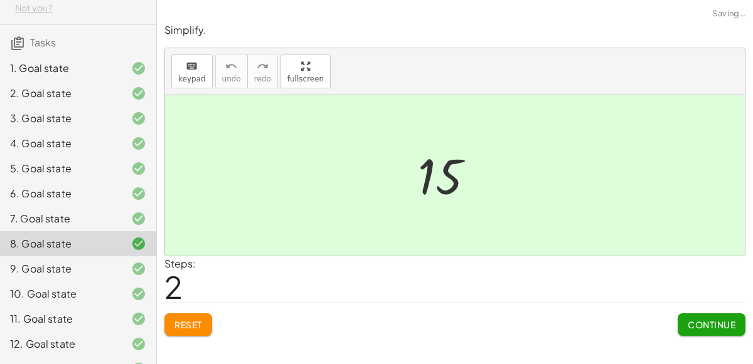
scroll to position [57, 0]
click at [181, 323] on span "Reset" at bounding box center [188, 324] width 28 height 11
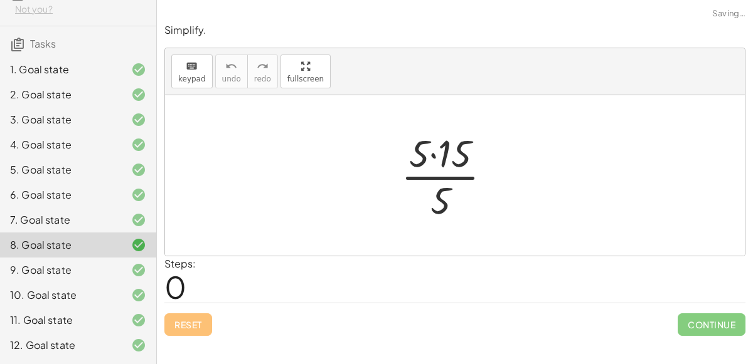
click at [75, 275] on div "9. Goal state" at bounding box center [60, 270] width 101 height 15
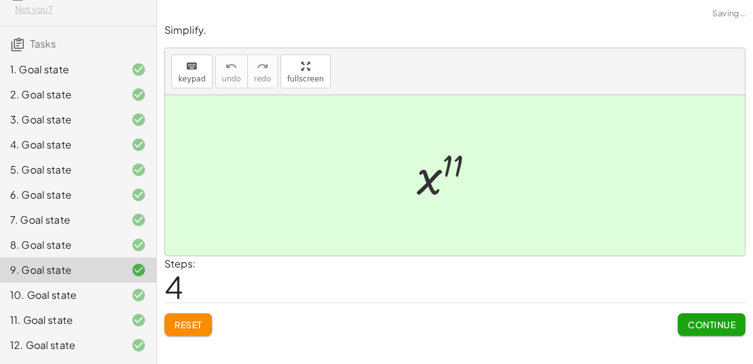
click at [174, 319] on span "Reset" at bounding box center [188, 324] width 28 height 11
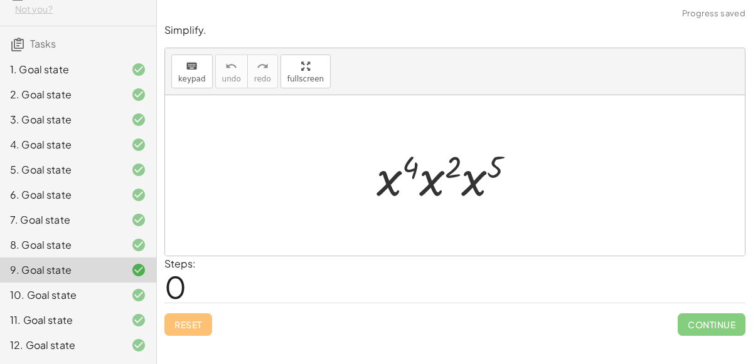
click at [186, 322] on div "Reset Continue" at bounding box center [454, 319] width 581 height 33
click at [127, 297] on div at bounding box center [128, 295] width 35 height 15
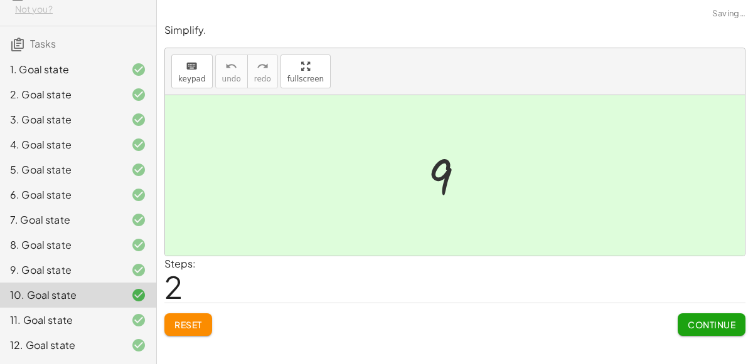
click at [173, 317] on button "Reset" at bounding box center [188, 325] width 48 height 23
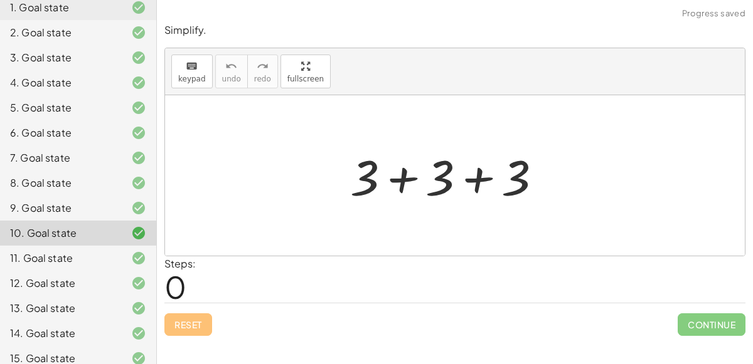
scroll to position [126, 0]
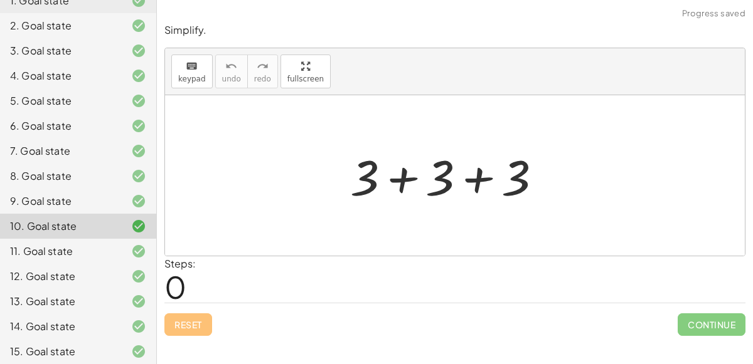
click at [66, 262] on div "11. Goal state" at bounding box center [78, 251] width 156 height 25
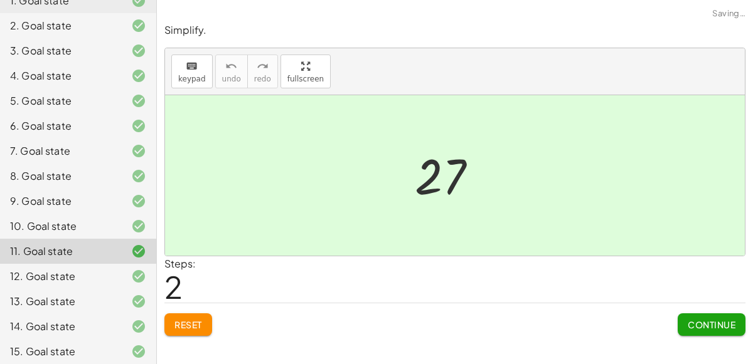
click at [170, 314] on button "Reset" at bounding box center [188, 325] width 48 height 23
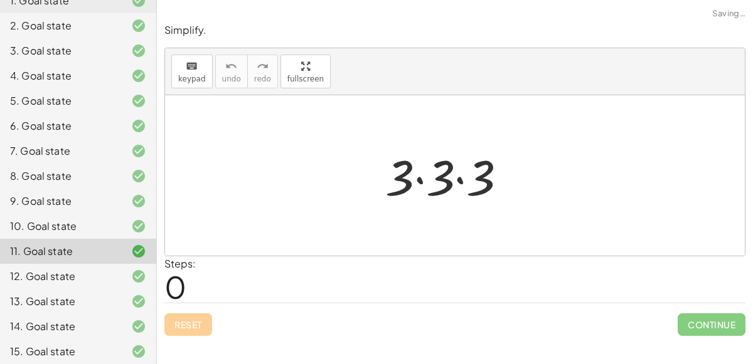
click at [173, 326] on div "Reset Continue" at bounding box center [454, 319] width 581 height 33
click at [85, 284] on div "12. Goal state" at bounding box center [78, 276] width 156 height 25
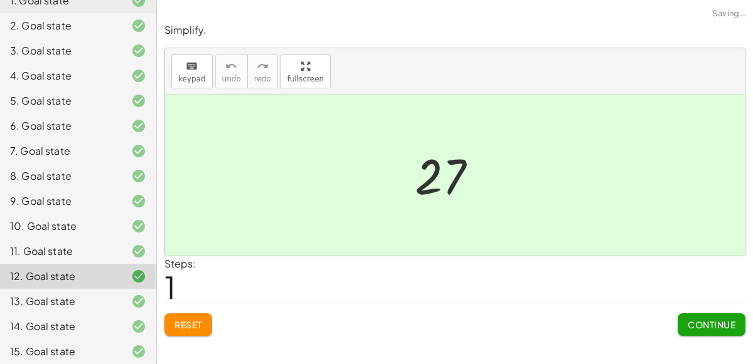
click at [180, 328] on span "Reset" at bounding box center [188, 324] width 28 height 11
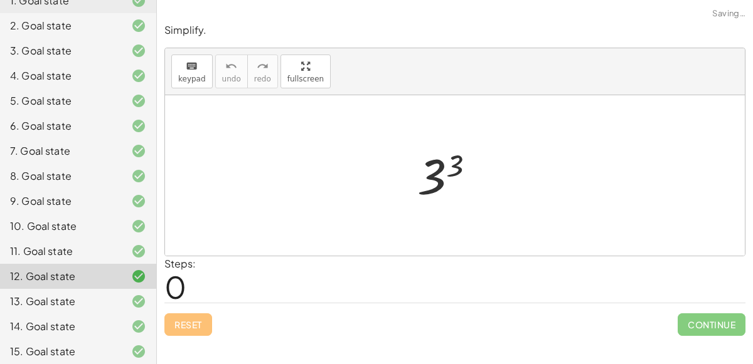
click at [114, 301] on div at bounding box center [128, 301] width 35 height 15
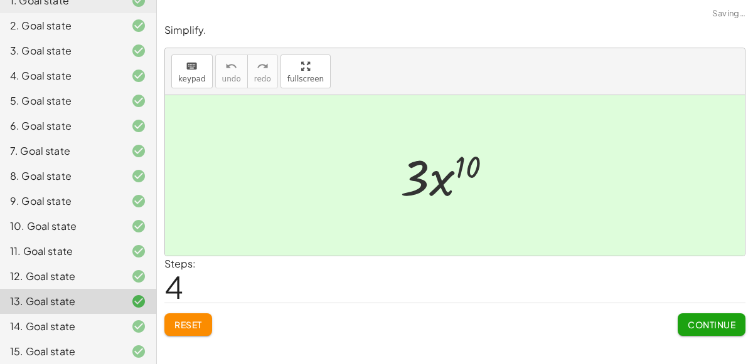
click at [182, 328] on span "Reset" at bounding box center [188, 324] width 28 height 11
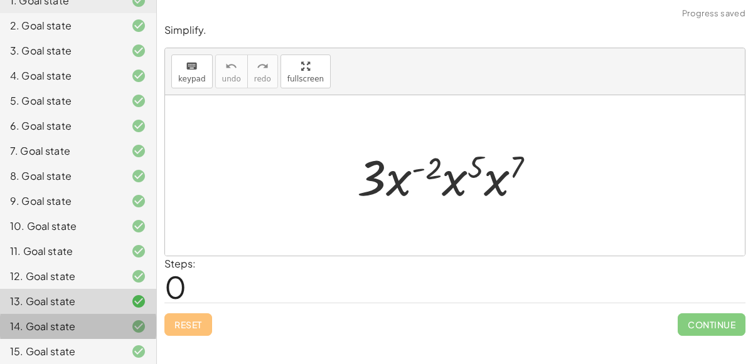
click at [100, 322] on div "14. Goal state" at bounding box center [60, 326] width 101 height 15
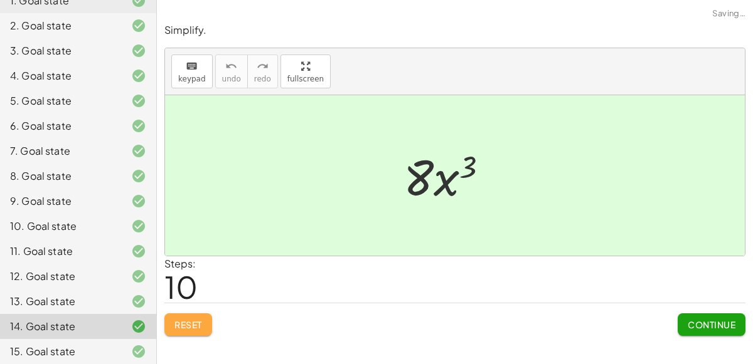
click at [173, 323] on button "Reset" at bounding box center [188, 325] width 48 height 23
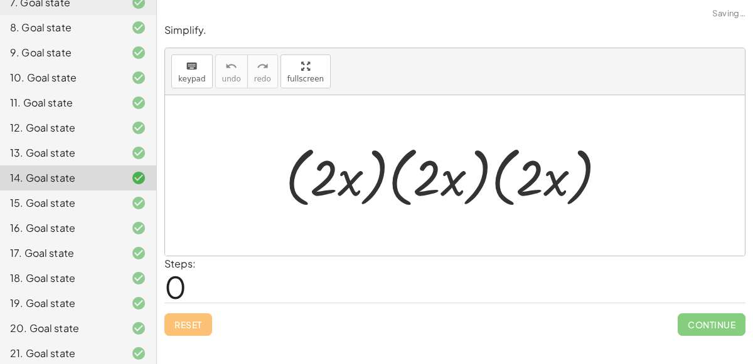
scroll to position [280, 0]
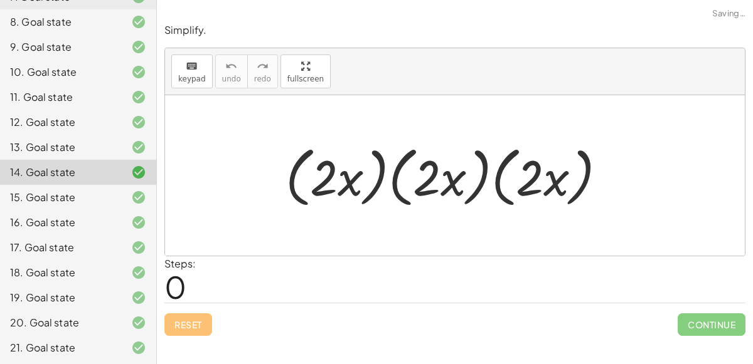
click at [54, 203] on div "15. Goal state" at bounding box center [60, 197] width 101 height 15
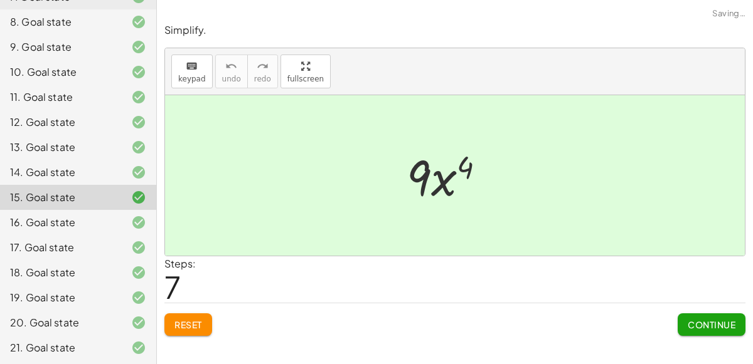
click at [45, 265] on div "18. Goal state" at bounding box center [60, 272] width 101 height 15
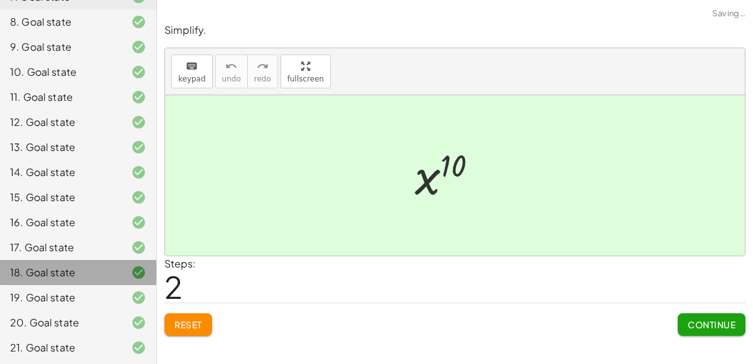
click at [194, 331] on button "Reset" at bounding box center [188, 325] width 48 height 23
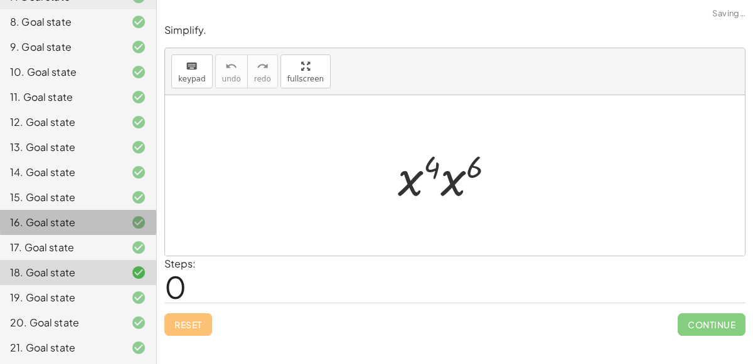
scroll to position [278, 0]
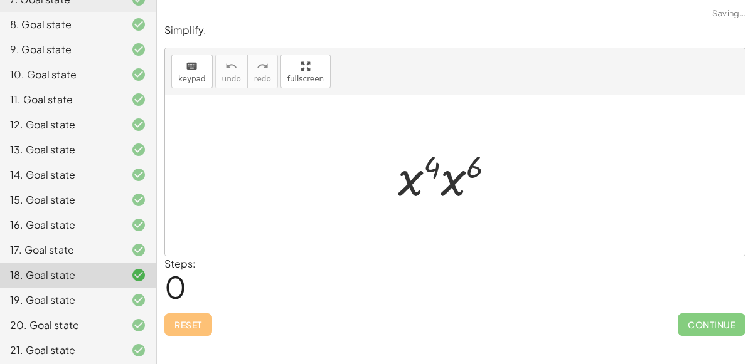
click at [43, 194] on div "15. Goal state" at bounding box center [60, 200] width 101 height 15
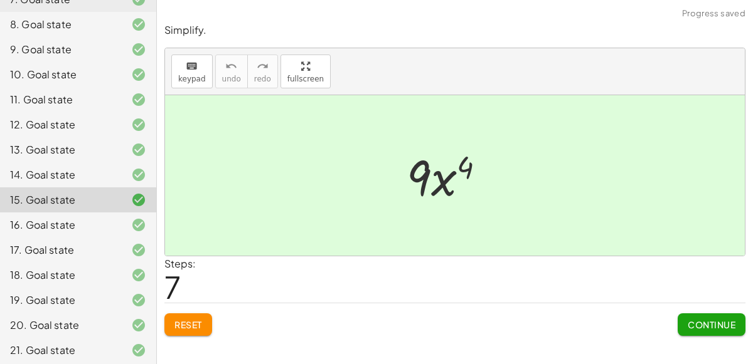
click at [29, 184] on div "14. Goal state" at bounding box center [78, 174] width 156 height 25
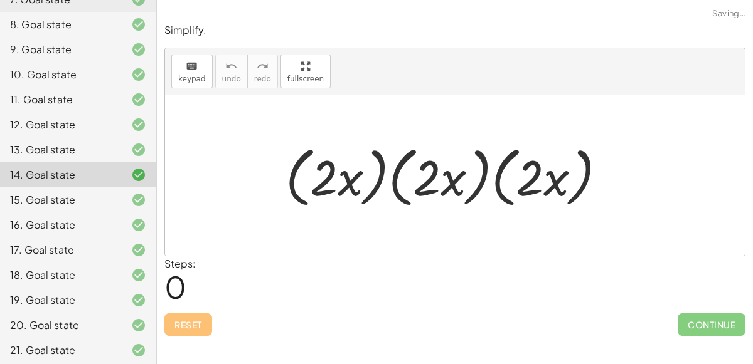
click at [46, 201] on div "15. Goal state" at bounding box center [60, 200] width 101 height 15
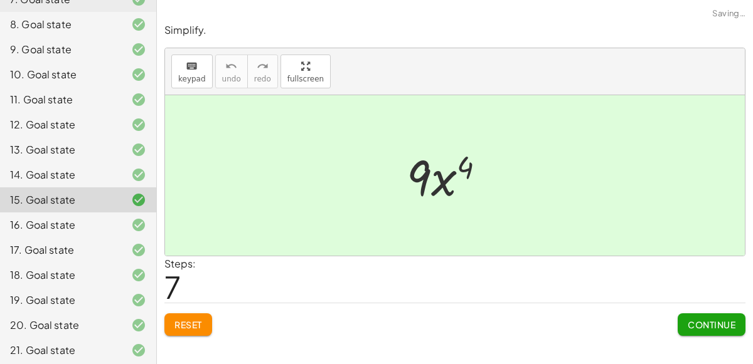
click at [197, 328] on span "Reset" at bounding box center [188, 324] width 28 height 11
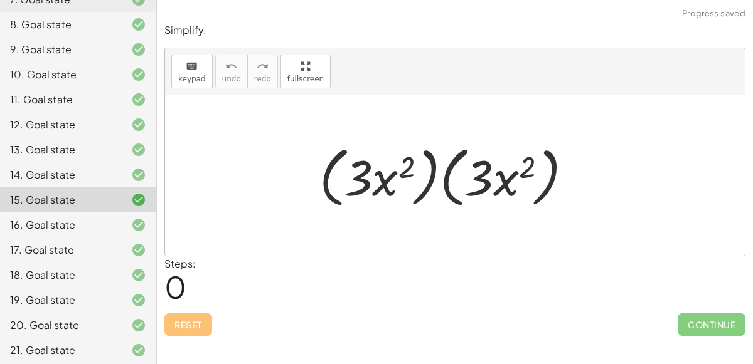
click at [38, 218] on div "16. Goal state" at bounding box center [60, 225] width 101 height 15
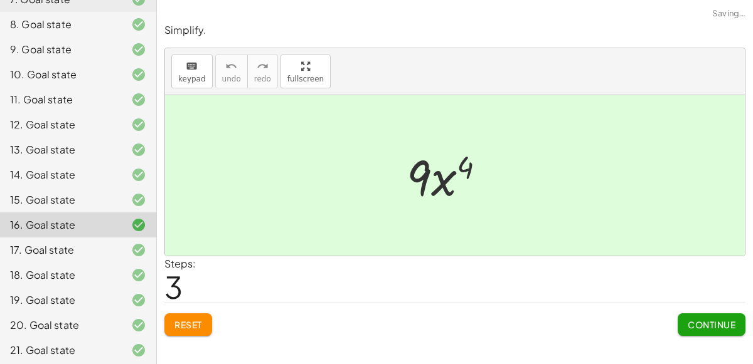
click at [198, 330] on button "Reset" at bounding box center [188, 325] width 48 height 23
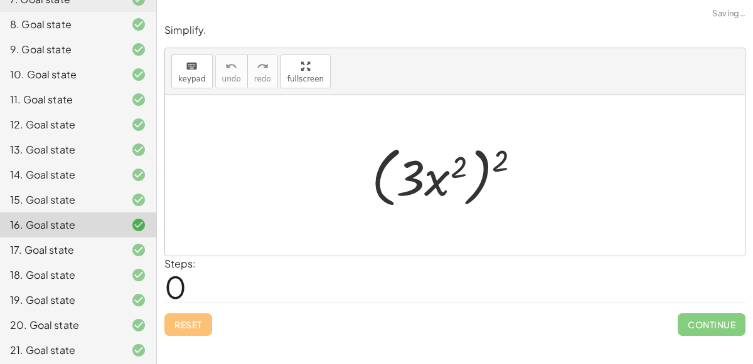
click at [35, 238] on div "17. Goal state" at bounding box center [78, 250] width 156 height 25
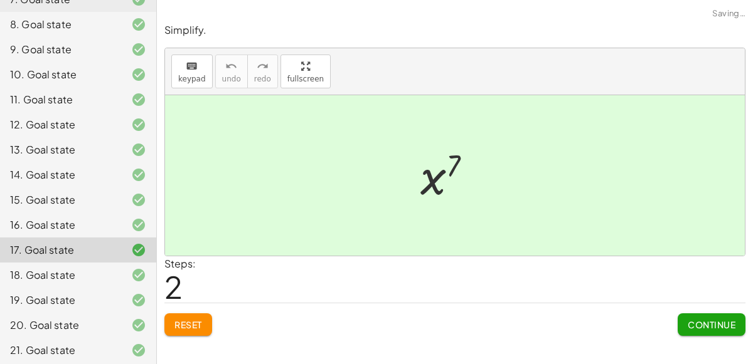
click at [202, 331] on button "Reset" at bounding box center [188, 325] width 48 height 23
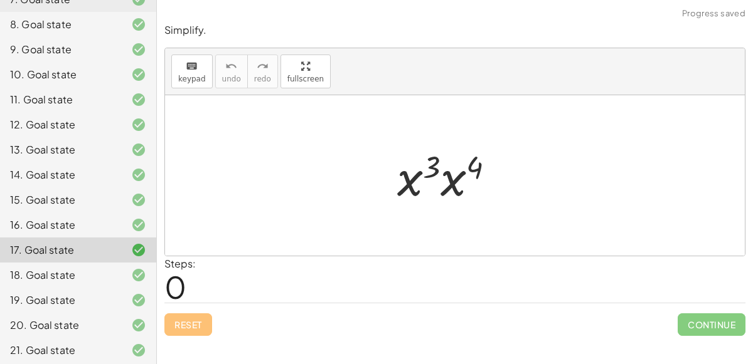
click at [33, 268] on div "18. Goal state" at bounding box center [60, 275] width 101 height 15
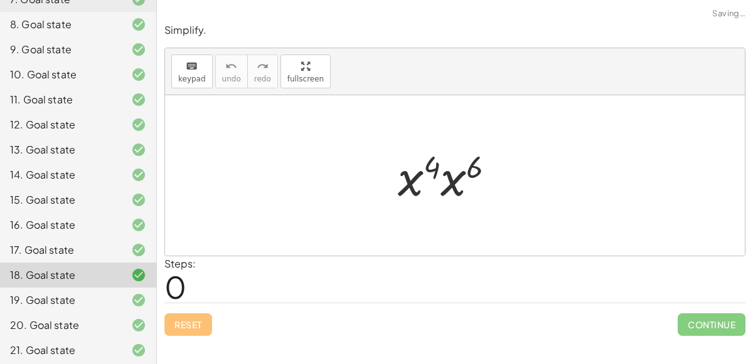
click at [204, 332] on div "Reset Continue" at bounding box center [454, 319] width 581 height 33
click at [29, 290] on div "19. Goal state" at bounding box center [78, 300] width 156 height 25
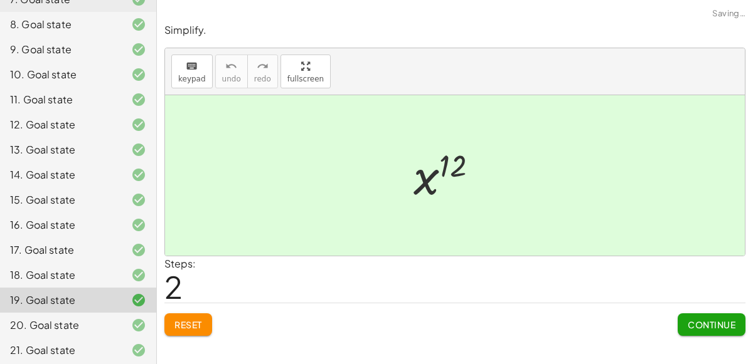
click at [202, 333] on button "Reset" at bounding box center [188, 325] width 48 height 23
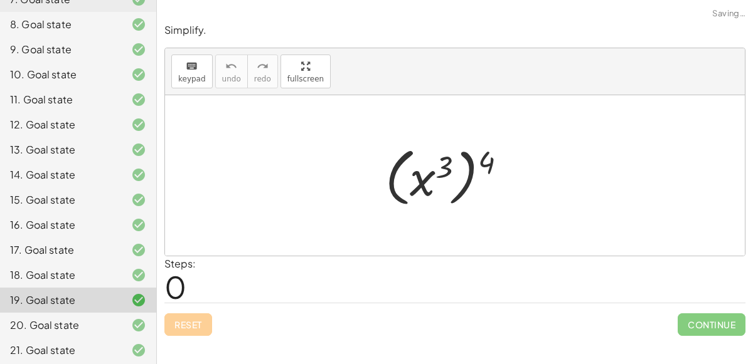
scroll to position [280, 0]
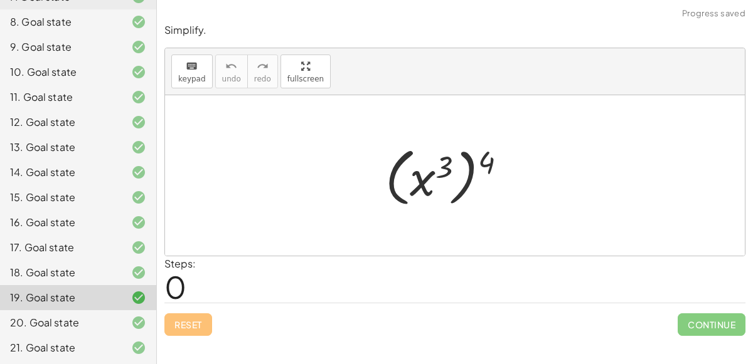
click at [51, 316] on div "20. Goal state" at bounding box center [60, 323] width 101 height 15
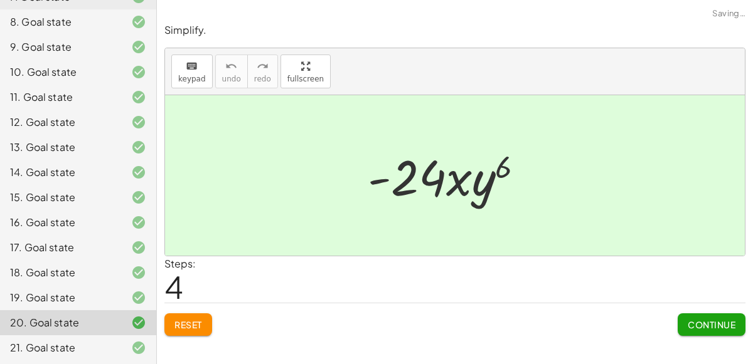
click at [199, 327] on span "Reset" at bounding box center [188, 324] width 28 height 11
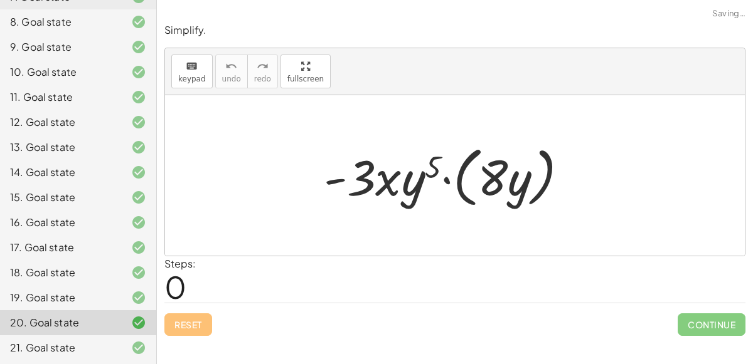
click at [34, 356] on div "21. Goal state" at bounding box center [78, 348] width 156 height 25
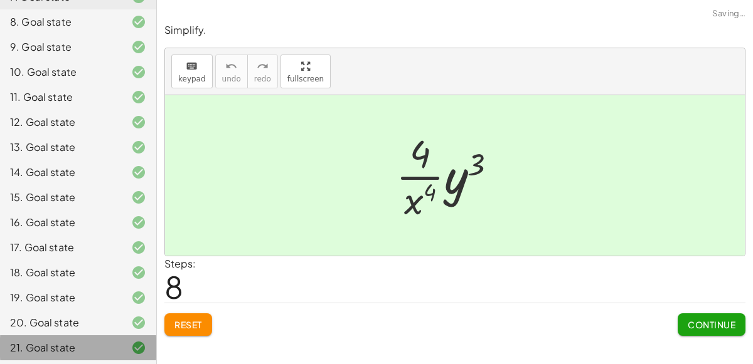
click at [31, 345] on div "21. Goal state" at bounding box center [60, 348] width 101 height 15
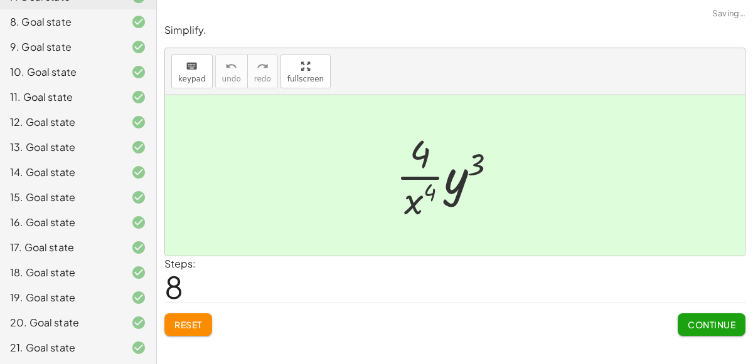
click at [199, 329] on button "Reset" at bounding box center [188, 325] width 48 height 23
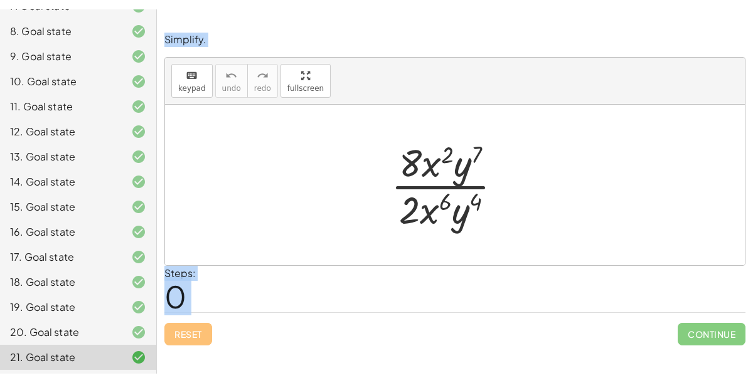
scroll to position [0, 0]
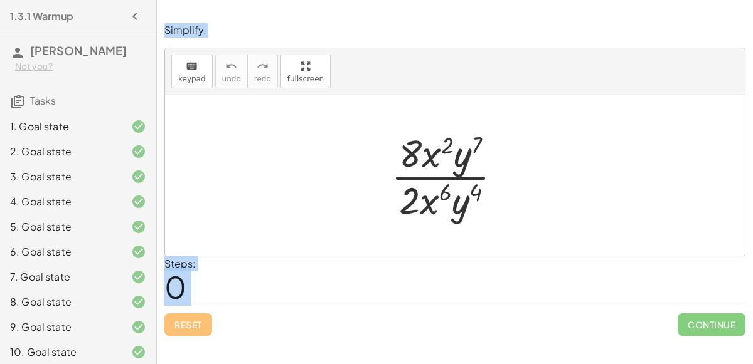
drag, startPoint x: 199, startPoint y: 329, endPoint x: 76, endPoint y: -76, distance: 423.6
click at [76, 0] on html "1.3.1 Warmup [PERSON_NAME] Not you? Tasks 1. Goal state 2. Goal state 3. Goal s…" at bounding box center [376, 182] width 753 height 364
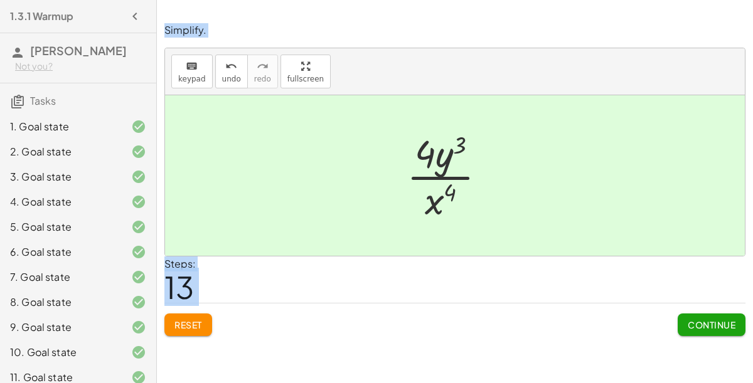
click at [72, 146] on div "2. Goal state" at bounding box center [60, 151] width 101 height 15
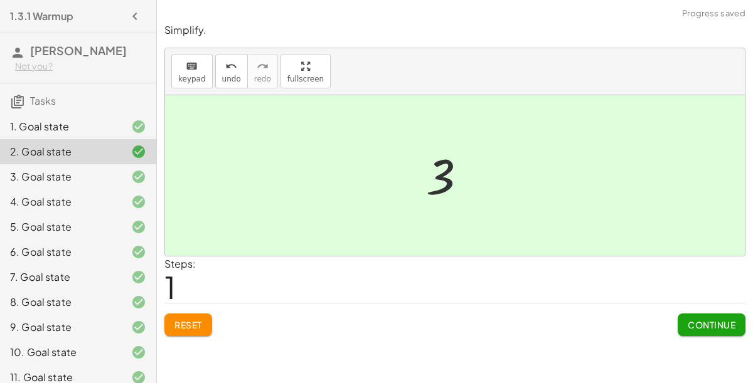
click at [104, 170] on div "3. Goal state" at bounding box center [60, 176] width 101 height 15
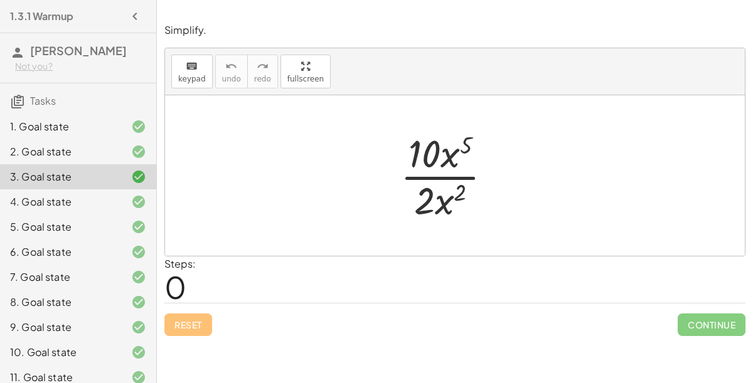
click at [116, 135] on div "1. Goal state" at bounding box center [78, 126] width 156 height 25
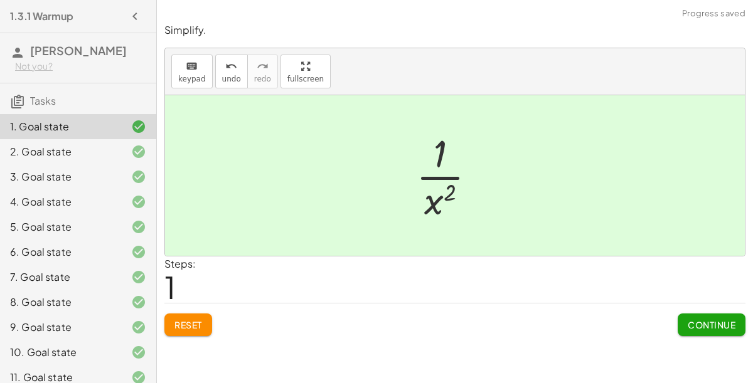
click at [201, 322] on span "Reset" at bounding box center [188, 324] width 28 height 11
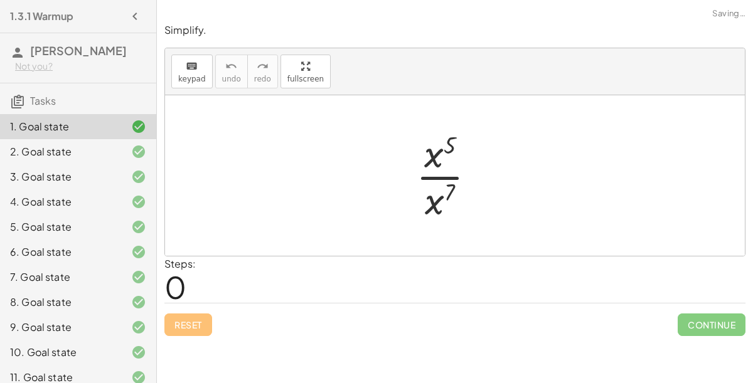
click at [117, 154] on div at bounding box center [128, 151] width 35 height 15
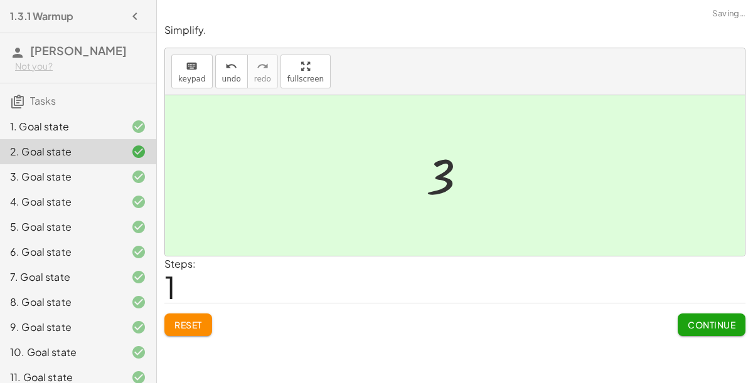
click at [195, 323] on span "Reset" at bounding box center [188, 324] width 28 height 11
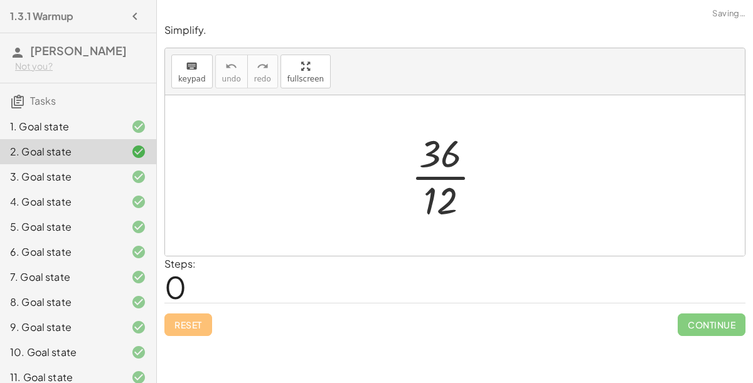
click at [121, 187] on div "3. Goal state" at bounding box center [78, 176] width 156 height 25
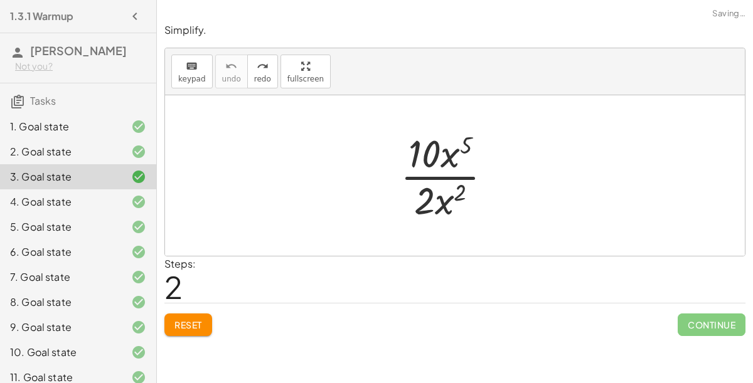
click at [113, 206] on div at bounding box center [128, 201] width 35 height 15
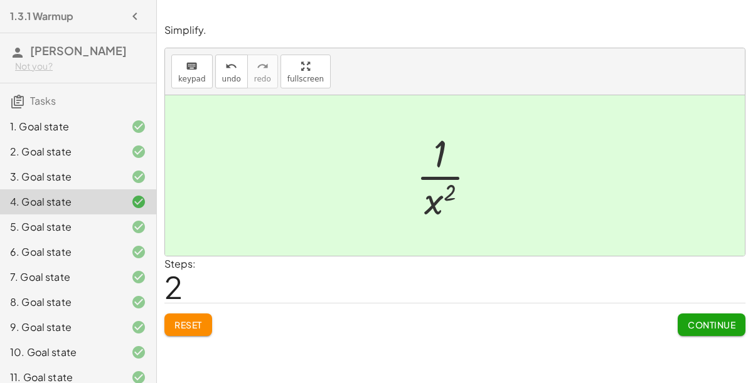
click at [107, 224] on div "5. Goal state" at bounding box center [60, 227] width 101 height 15
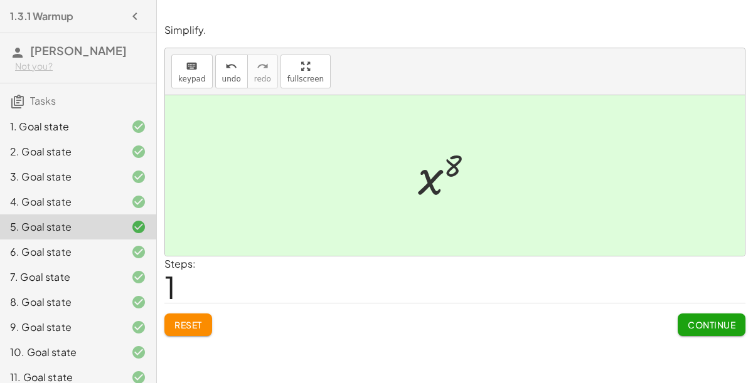
click at [120, 259] on div "6. Goal state" at bounding box center [78, 252] width 156 height 25
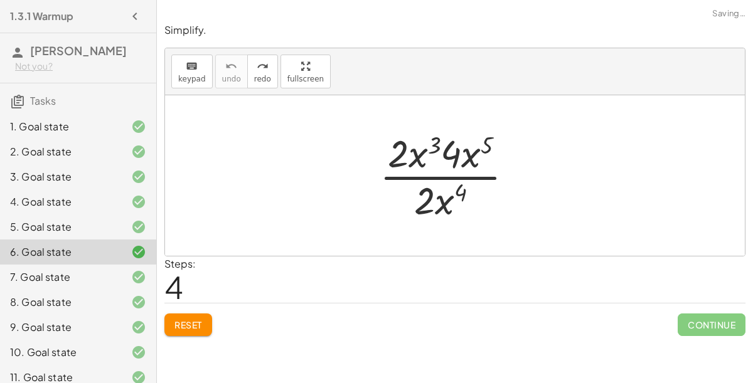
click at [122, 280] on div at bounding box center [128, 277] width 35 height 15
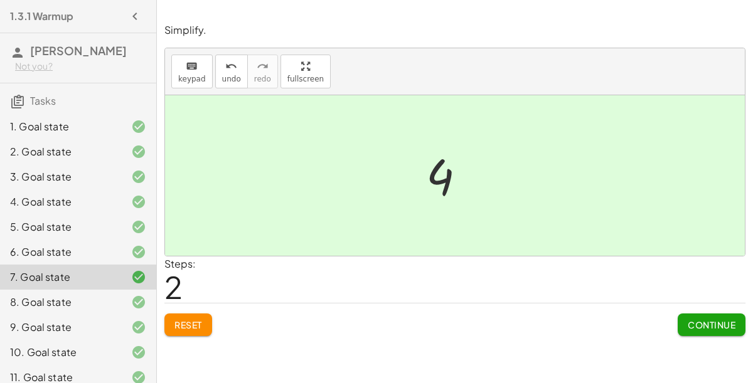
click at [102, 300] on div "8. Goal state" at bounding box center [60, 302] width 101 height 15
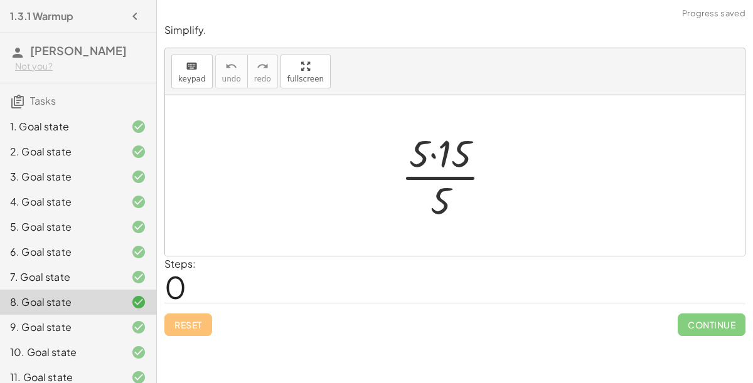
click at [104, 282] on div "7. Goal state" at bounding box center [60, 277] width 101 height 15
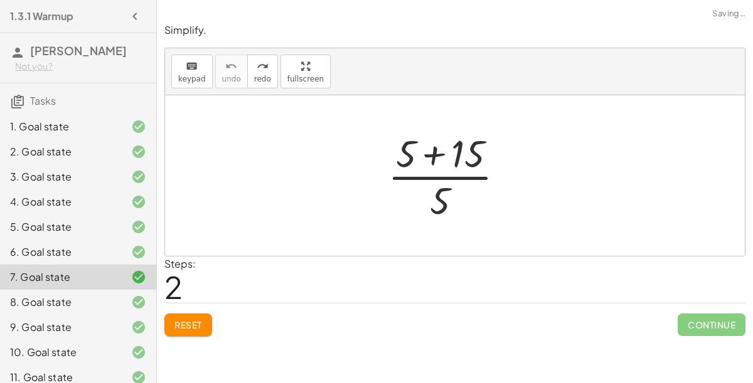
click at [107, 299] on div "8. Goal state" at bounding box center [60, 302] width 101 height 15
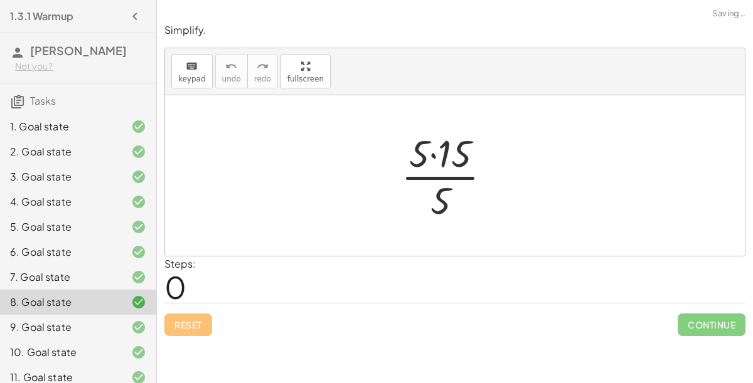
click at [122, 324] on div at bounding box center [128, 327] width 35 height 15
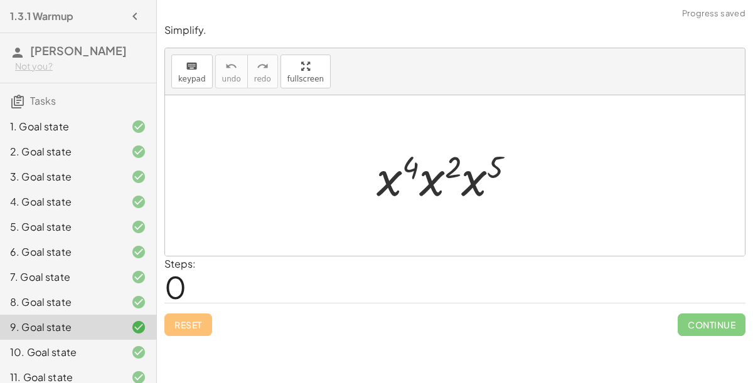
click at [121, 265] on div "7. Goal state" at bounding box center [78, 277] width 156 height 25
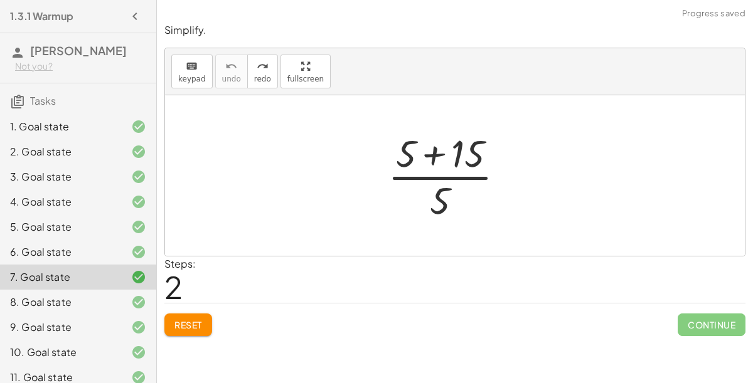
click at [114, 247] on div at bounding box center [128, 252] width 35 height 15
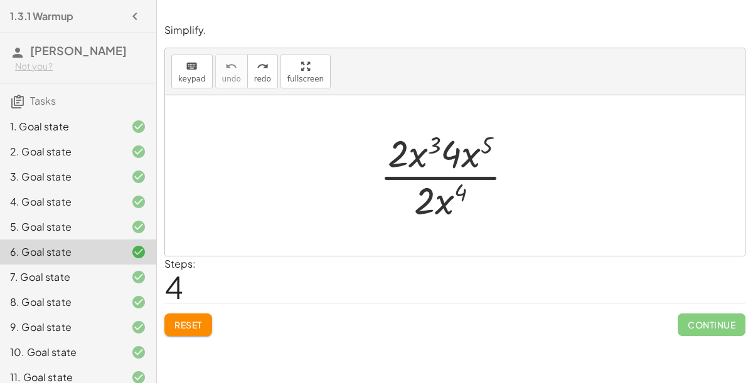
click at [90, 226] on div "5. Goal state" at bounding box center [60, 227] width 101 height 15
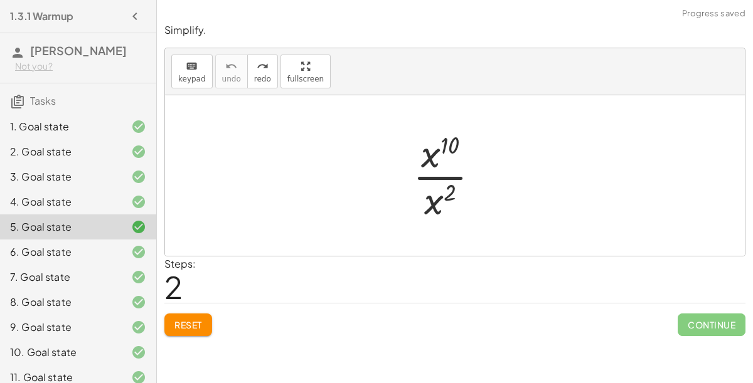
click at [126, 195] on div at bounding box center [128, 201] width 35 height 15
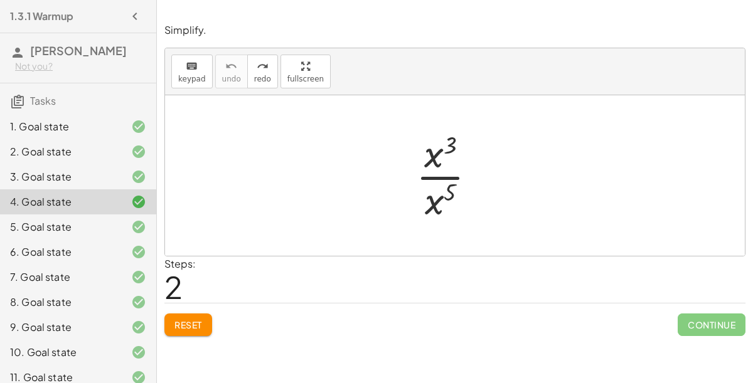
click at [90, 179] on div "3. Goal state" at bounding box center [60, 176] width 101 height 15
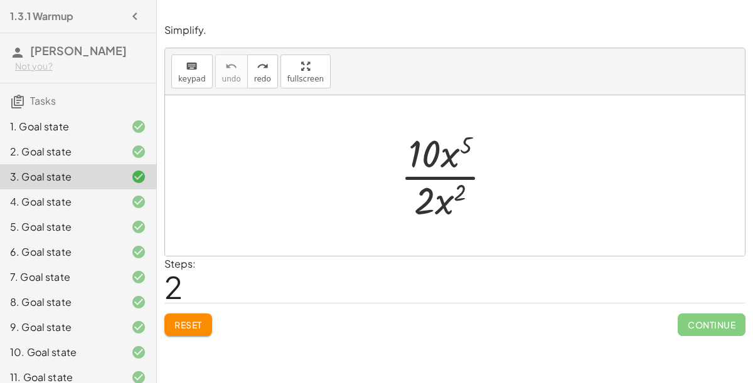
click at [118, 152] on div at bounding box center [128, 151] width 35 height 15
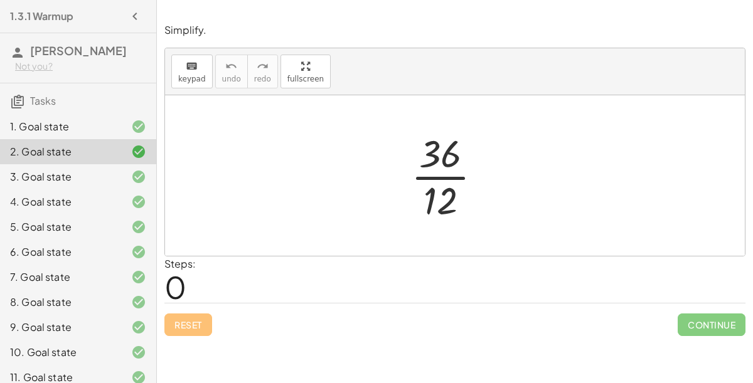
click at [100, 258] on div "6. Goal state" at bounding box center [60, 252] width 101 height 15
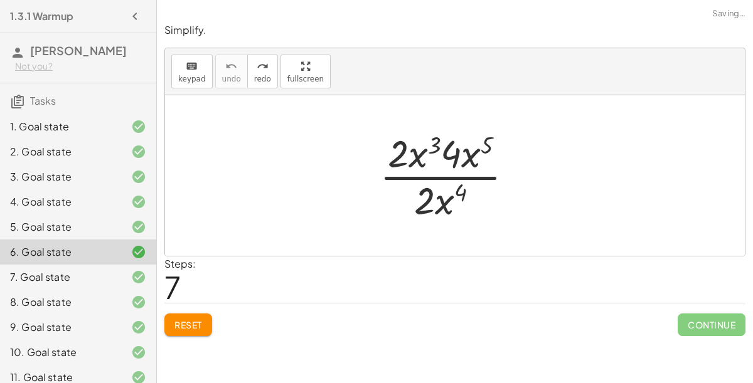
click at [93, 279] on div "7. Goal state" at bounding box center [60, 277] width 101 height 15
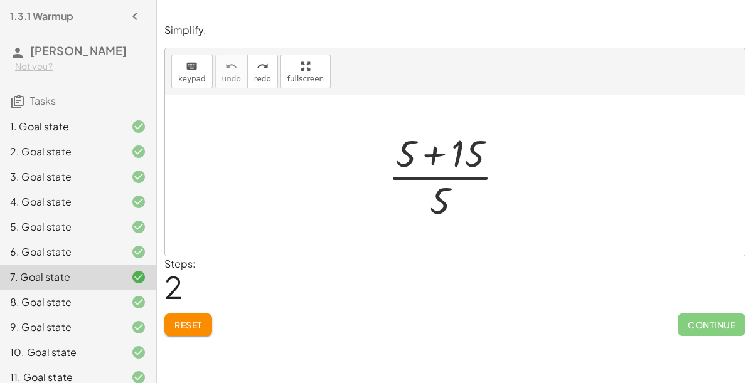
click at [104, 297] on div "8. Goal state" at bounding box center [60, 302] width 101 height 15
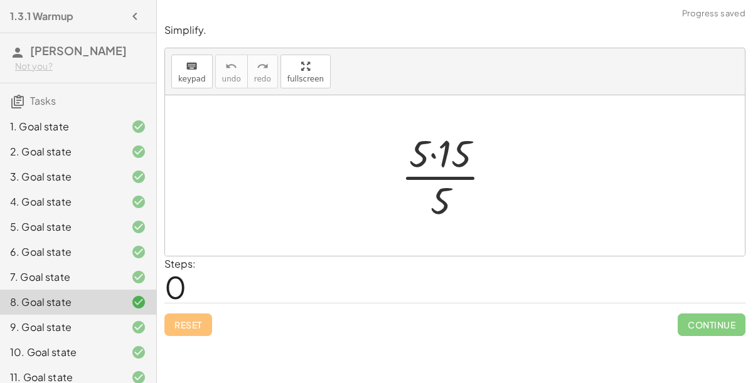
click at [124, 273] on div at bounding box center [128, 277] width 35 height 15
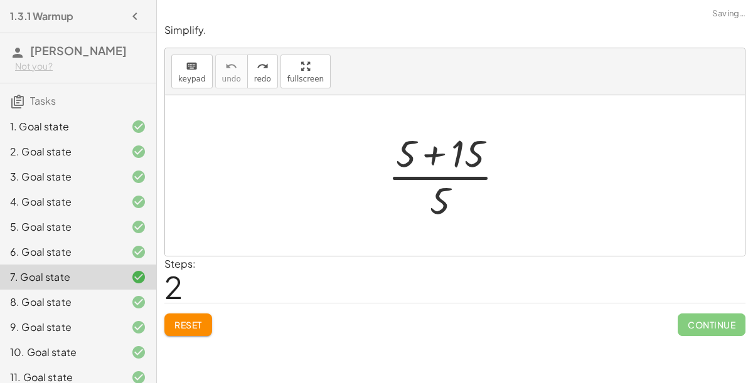
click at [108, 305] on div "8. Goal state" at bounding box center [60, 302] width 101 height 15
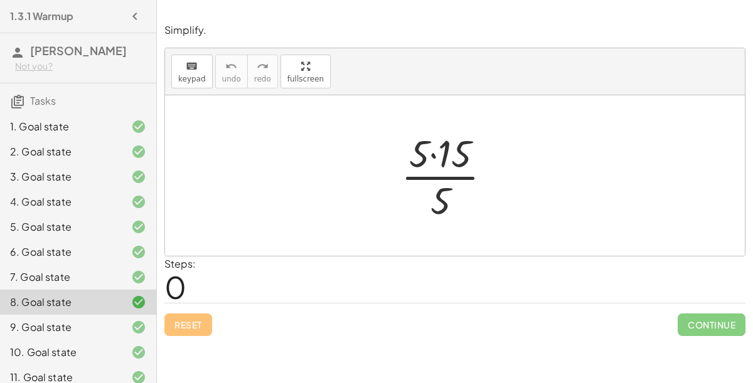
click at [110, 331] on div "9. Goal state" at bounding box center [60, 327] width 101 height 15
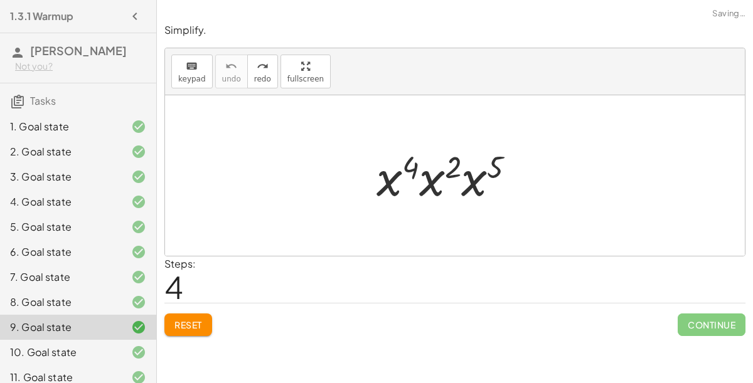
click at [119, 348] on div at bounding box center [128, 352] width 35 height 15
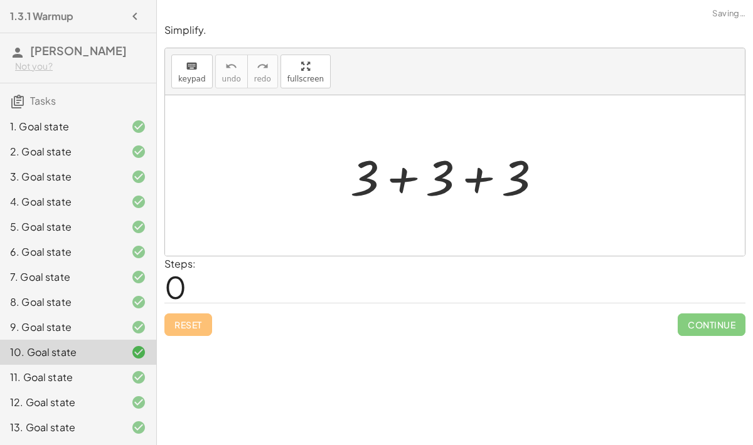
scroll to position [38, 0]
click at [107, 364] on div "11. Goal state" at bounding box center [60, 377] width 101 height 15
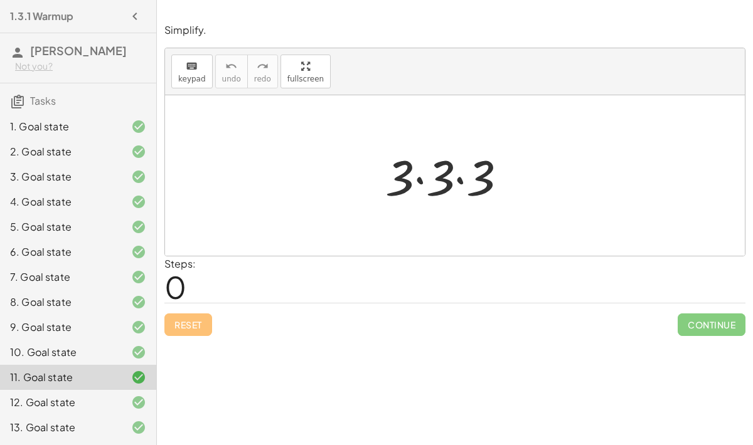
click at [93, 364] on div "12. Goal state" at bounding box center [60, 402] width 101 height 15
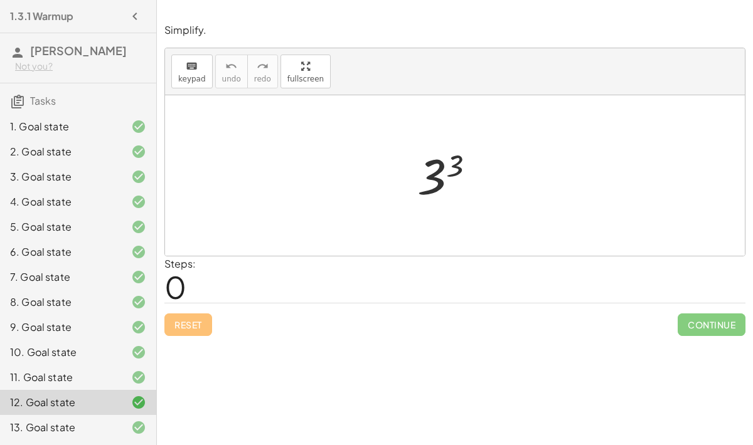
click at [111, 364] on div at bounding box center [128, 427] width 35 height 15
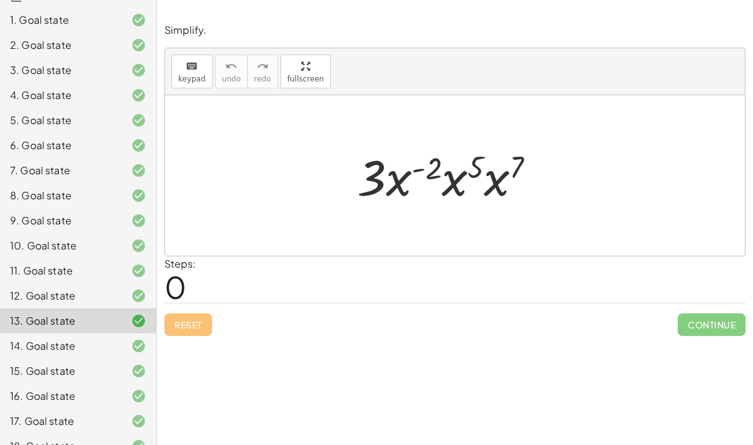
scroll to position [107, 0]
click at [85, 349] on div "14. Goal state" at bounding box center [60, 346] width 101 height 15
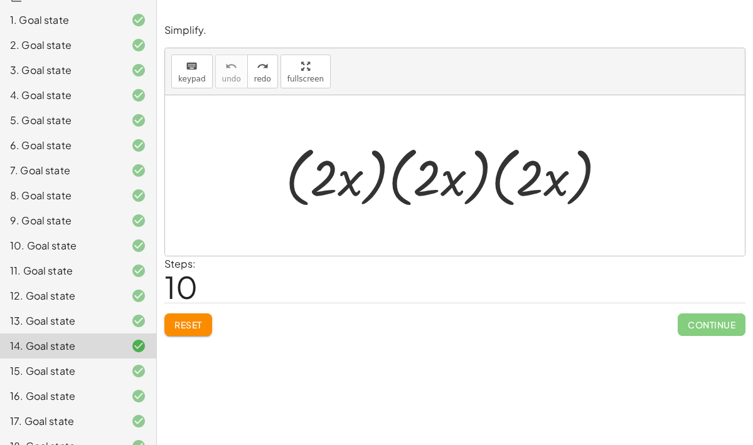
click at [99, 364] on div "15. Goal state" at bounding box center [60, 371] width 101 height 15
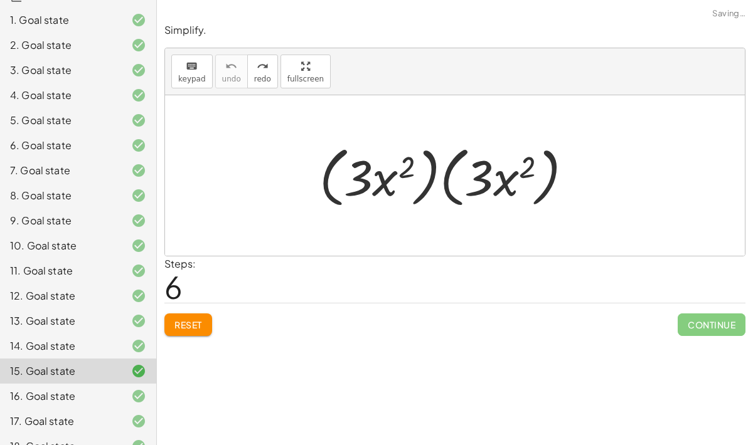
click at [100, 364] on div "16. Goal state" at bounding box center [78, 396] width 156 height 25
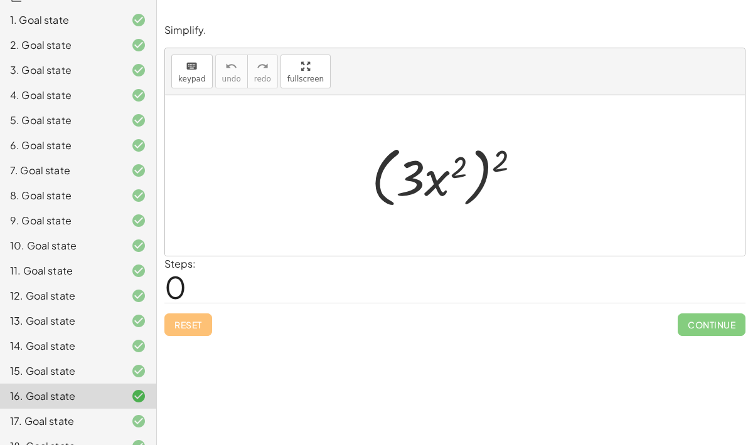
click at [82, 364] on div "17. Goal state" at bounding box center [60, 421] width 101 height 15
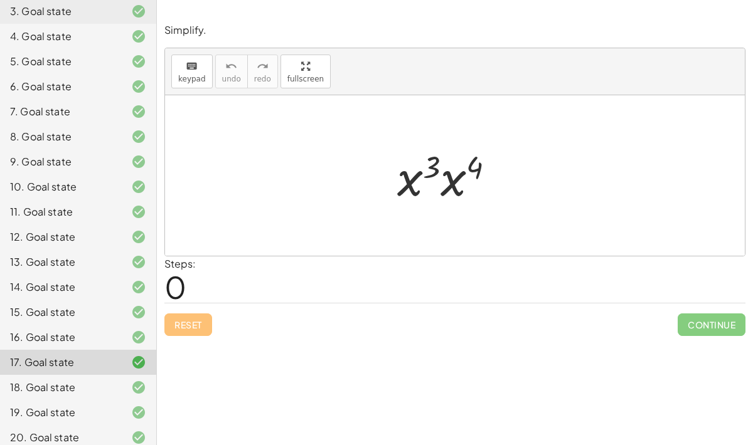
scroll to position [167, 0]
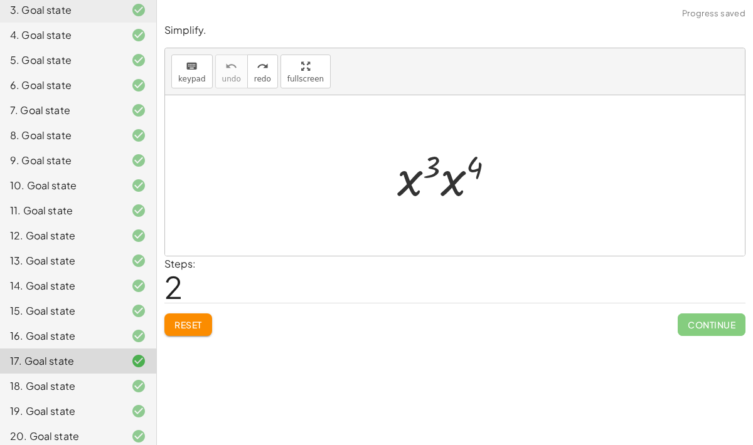
click at [95, 364] on div "18. Goal state" at bounding box center [60, 386] width 101 height 15
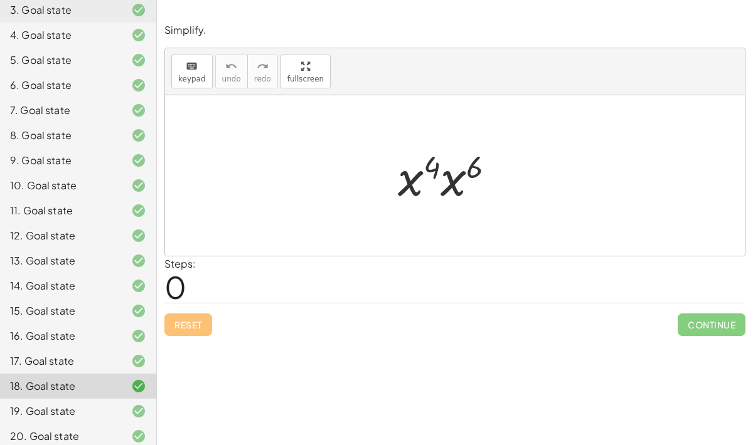
click at [92, 364] on div "19. Goal state" at bounding box center [78, 411] width 156 height 25
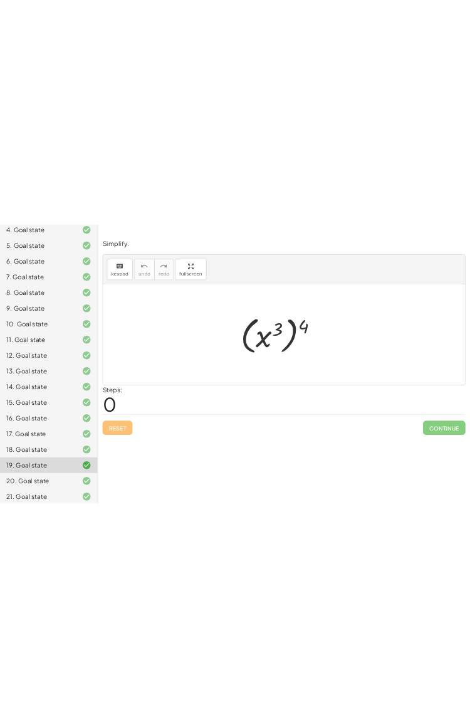
scroll to position [199, 0]
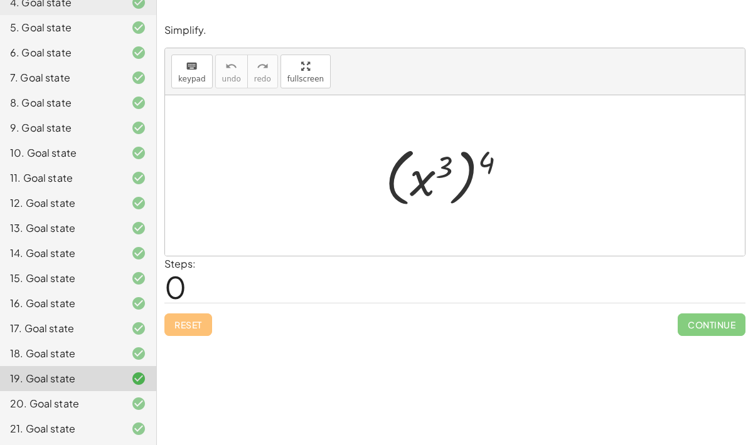
click at [69, 364] on div "20. Goal state" at bounding box center [60, 403] width 101 height 15
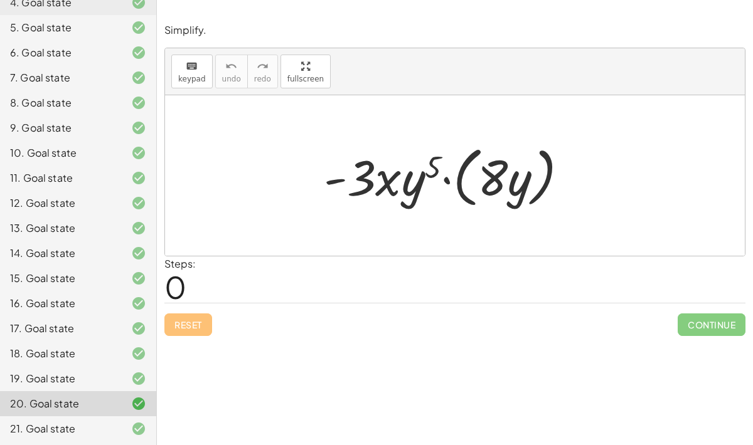
click at [96, 364] on div "21. Goal state" at bounding box center [60, 429] width 101 height 15
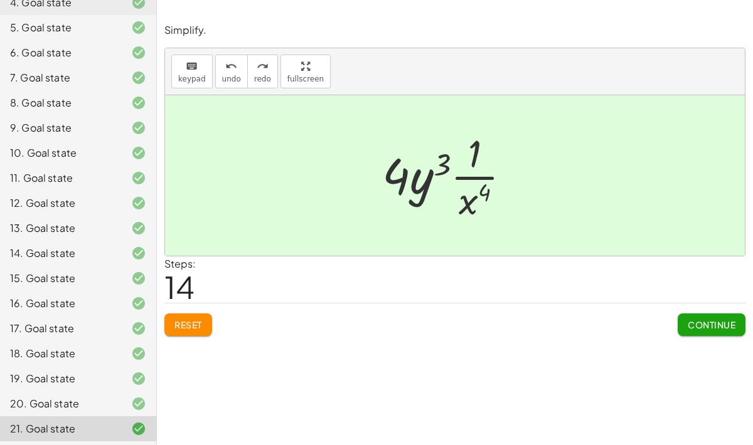
click at [76, 364] on div "20. Goal state" at bounding box center [60, 403] width 101 height 15
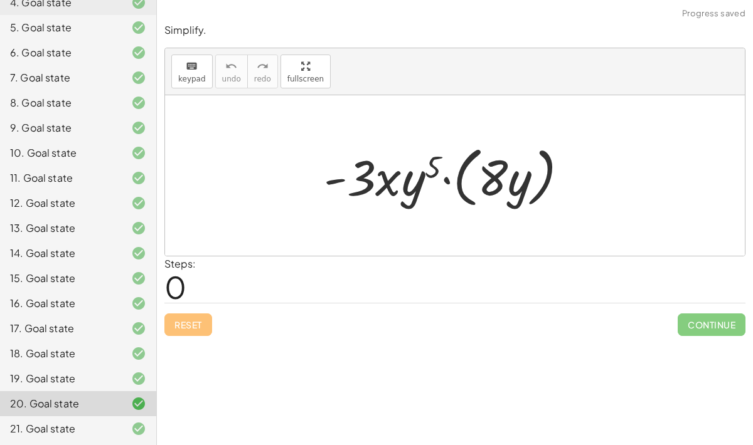
click at [70, 364] on div "21. Goal state" at bounding box center [78, 429] width 156 height 25
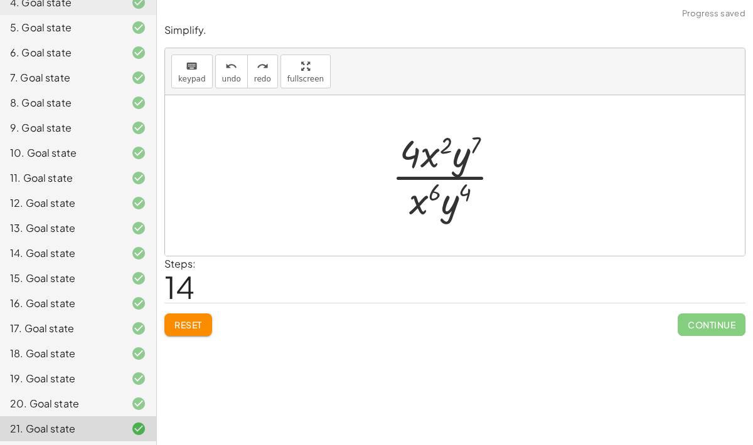
click at [79, 364] on div "20. Goal state" at bounding box center [78, 403] width 156 height 25
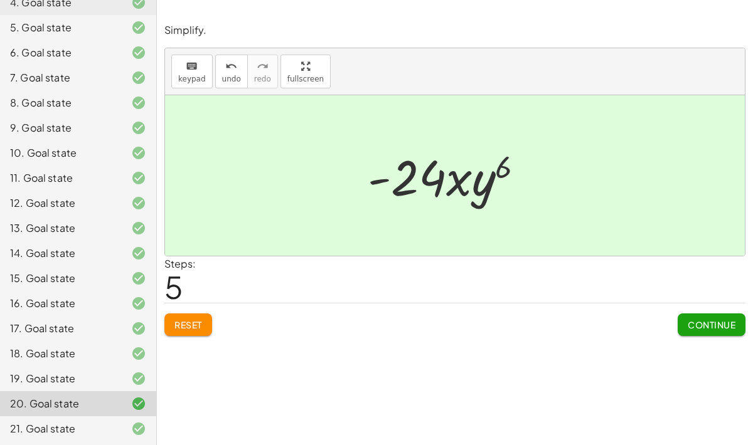
click at [206, 314] on button "Reset" at bounding box center [188, 325] width 48 height 23
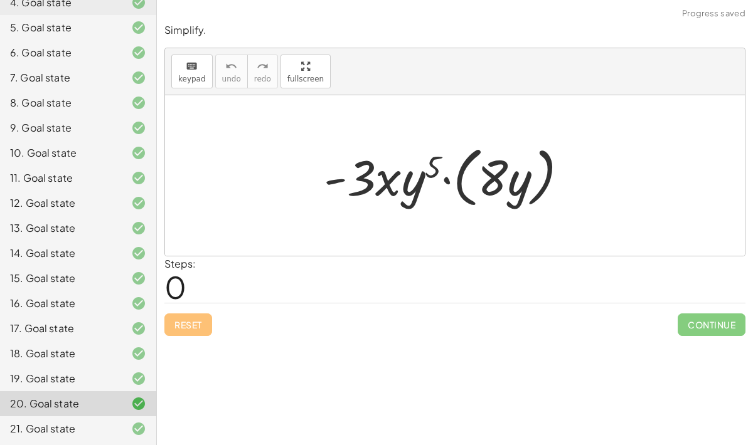
click at [185, 364] on div "Simplify. keyboard keypad undo undo redo redo fullscreen · x 5 · x 7 × Steps: 0…" at bounding box center [455, 222] width 596 height 445
click at [106, 364] on div "21. Goal state" at bounding box center [60, 429] width 101 height 15
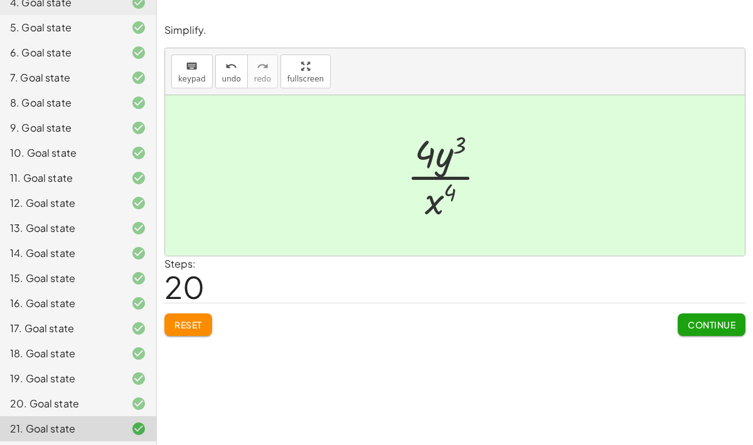
click at [327, 16] on div "Simplify. keyboard keypad undo undo redo redo fullscreen · 8 · x 2 · y 7 · 2 · …" at bounding box center [455, 180] width 596 height 328
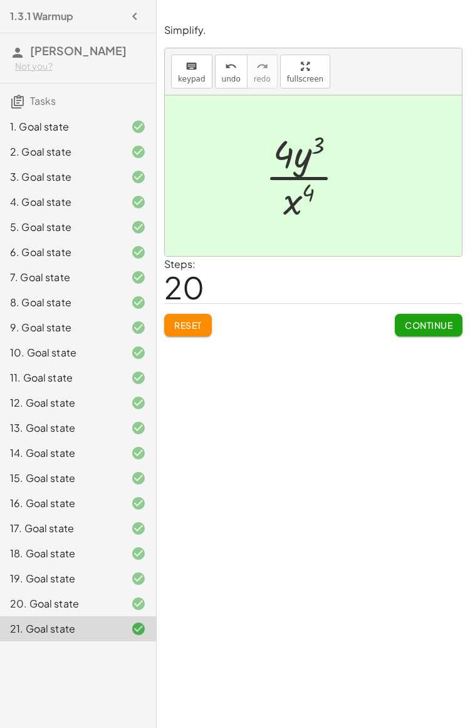
scroll to position [0, 0]
